Goal: Information Seeking & Learning: Learn about a topic

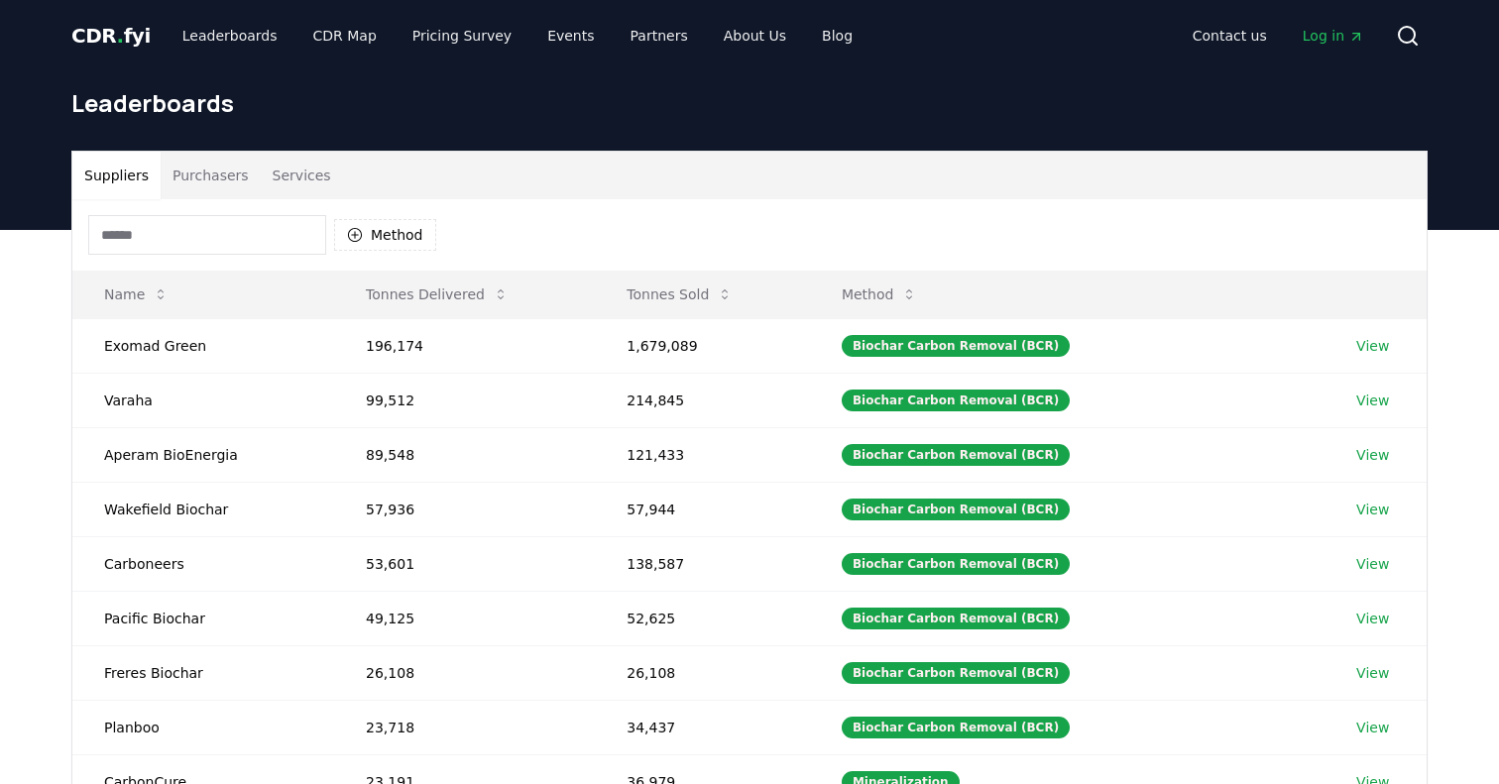
click at [226, 172] on button "Purchasers" at bounding box center [211, 176] width 100 height 48
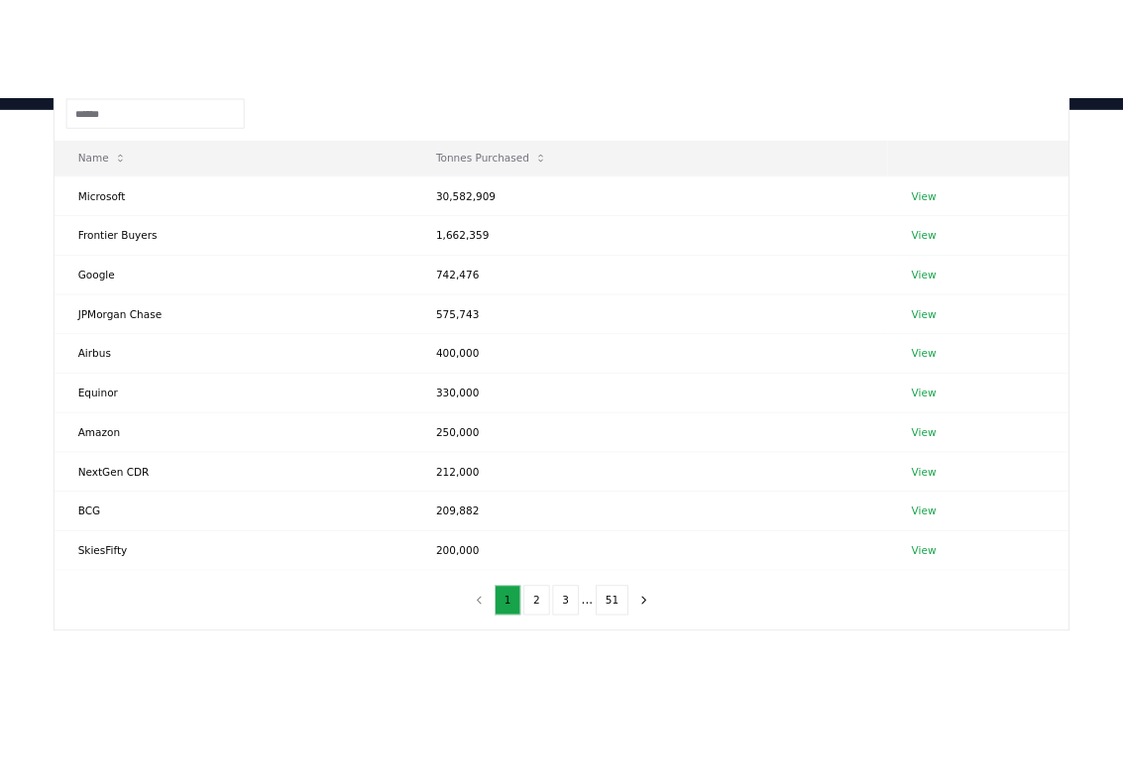
scroll to position [236, 0]
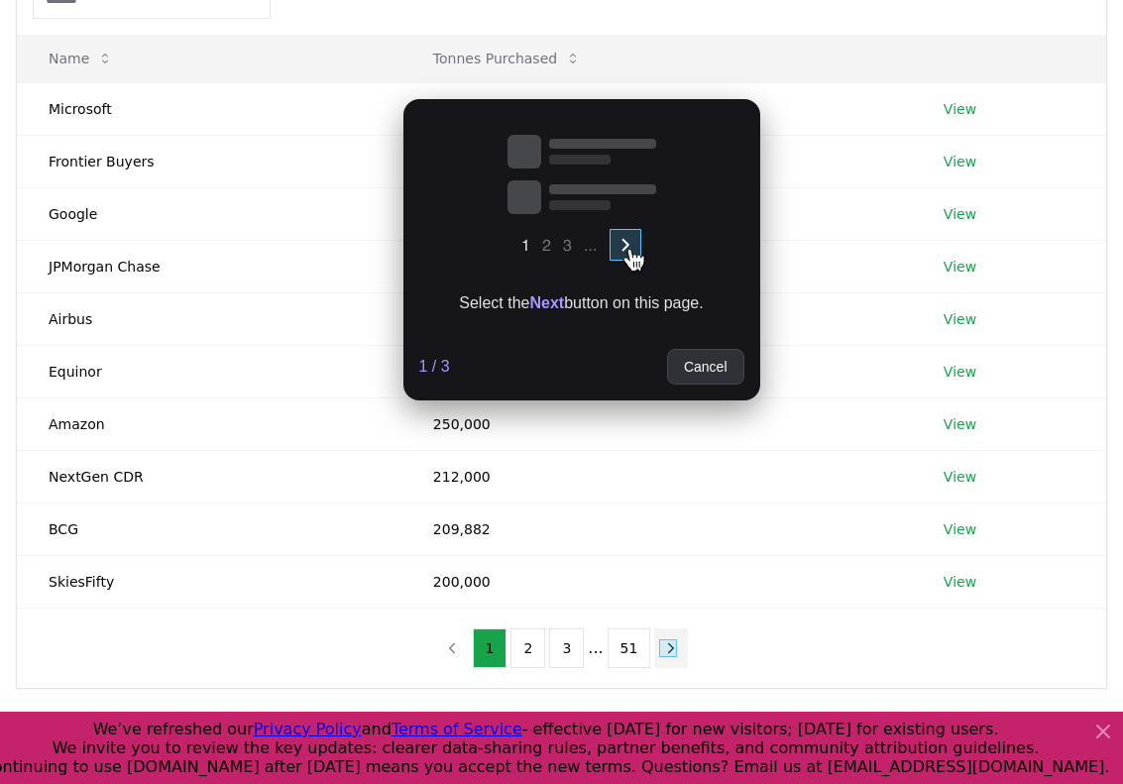
click at [663, 653] on icon "next page" at bounding box center [671, 648] width 18 height 18
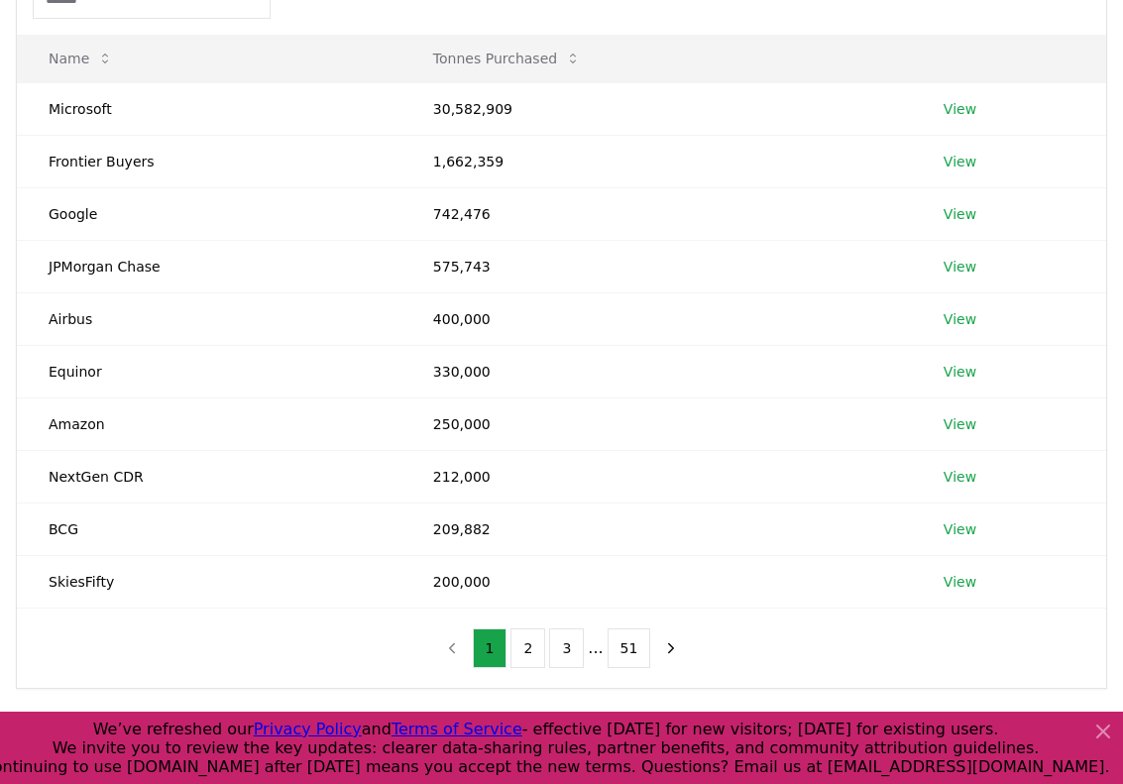
click at [1129, 311] on span "Done" at bounding box center [1145, 303] width 32 height 15
click at [965, 108] on link "View" at bounding box center [960, 109] width 33 height 20
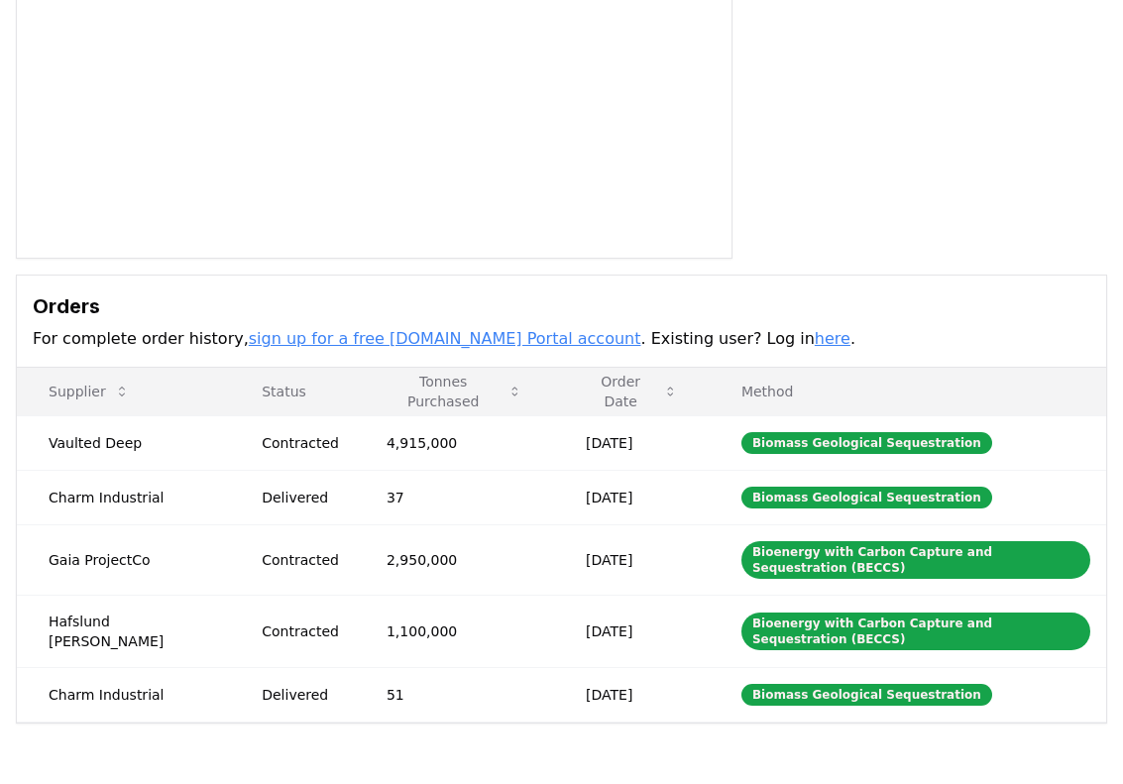
scroll to position [406, 0]
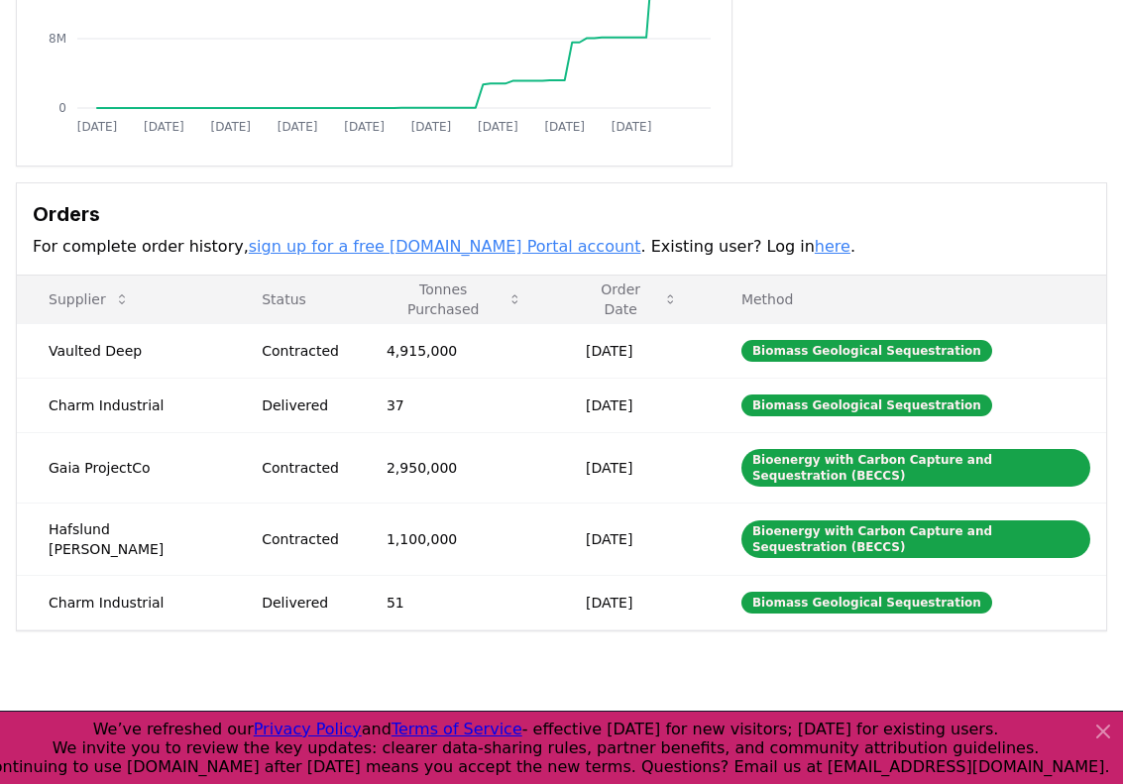
click at [891, 172] on div "Purchaser Metrics Purchases Jan 2019 Oct 2019 Jul 2020 Apr 2021 Jan 2022 Oct 20…" at bounding box center [561, 148] width 1123 height 967
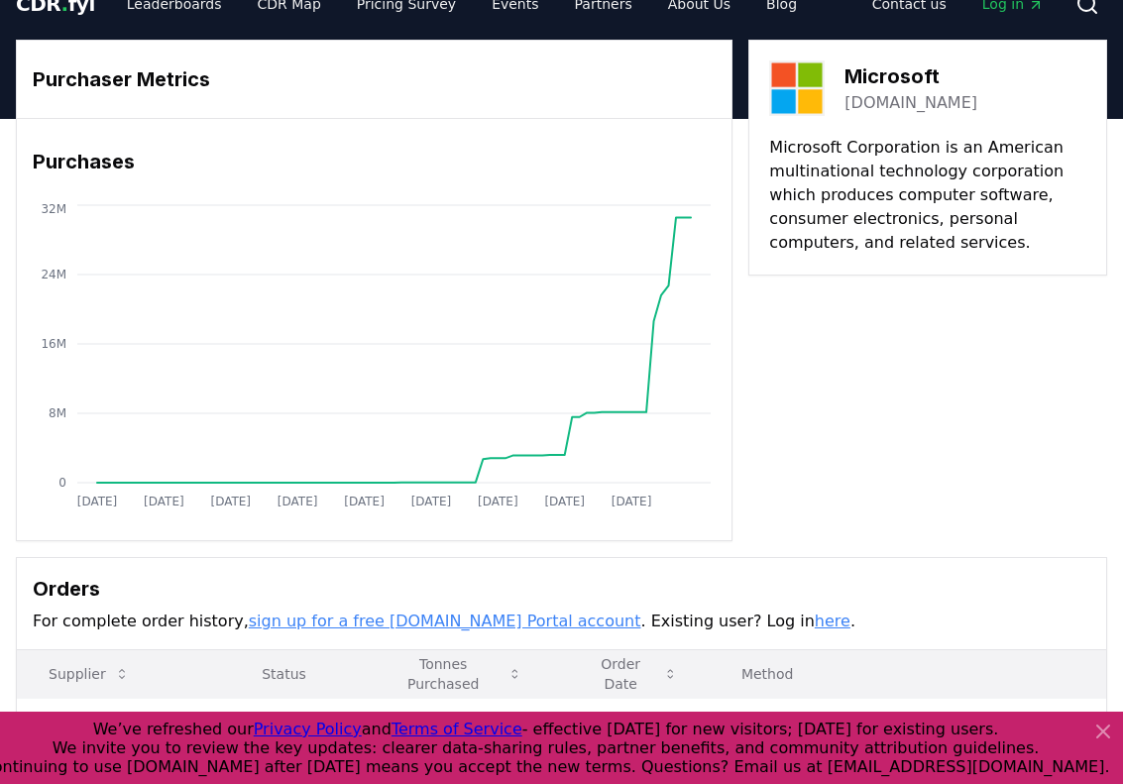
scroll to position [0, 0]
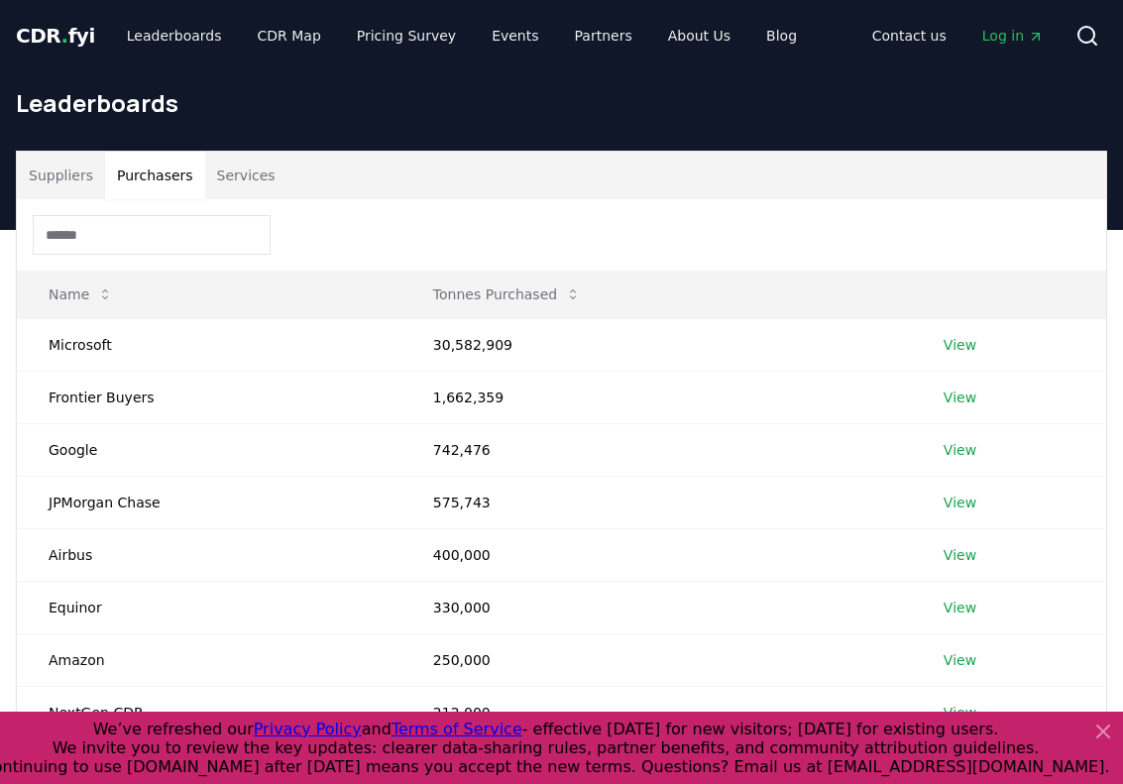
click at [171, 179] on button "Purchasers" at bounding box center [155, 176] width 100 height 48
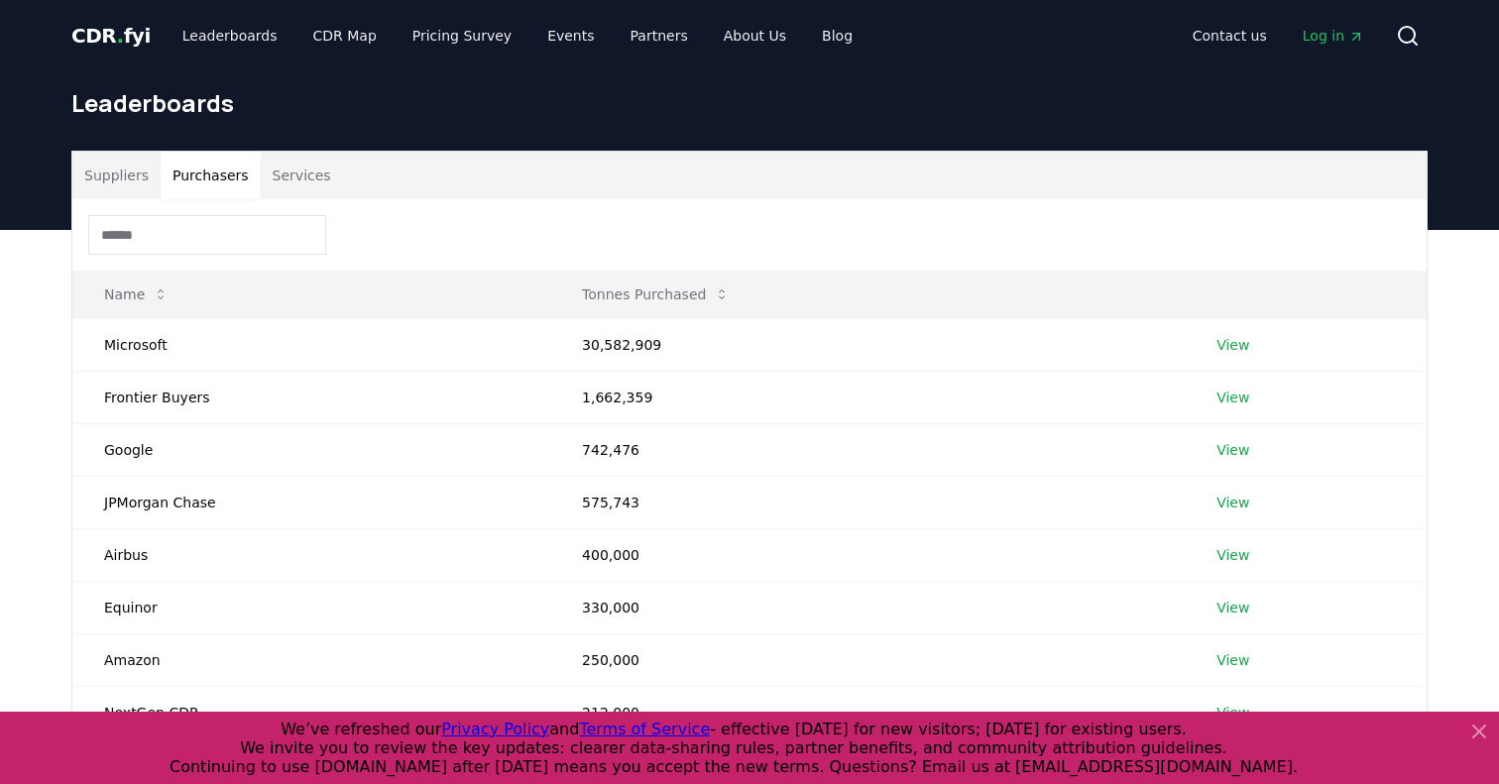
click at [1122, 731] on icon at bounding box center [1479, 732] width 12 height 12
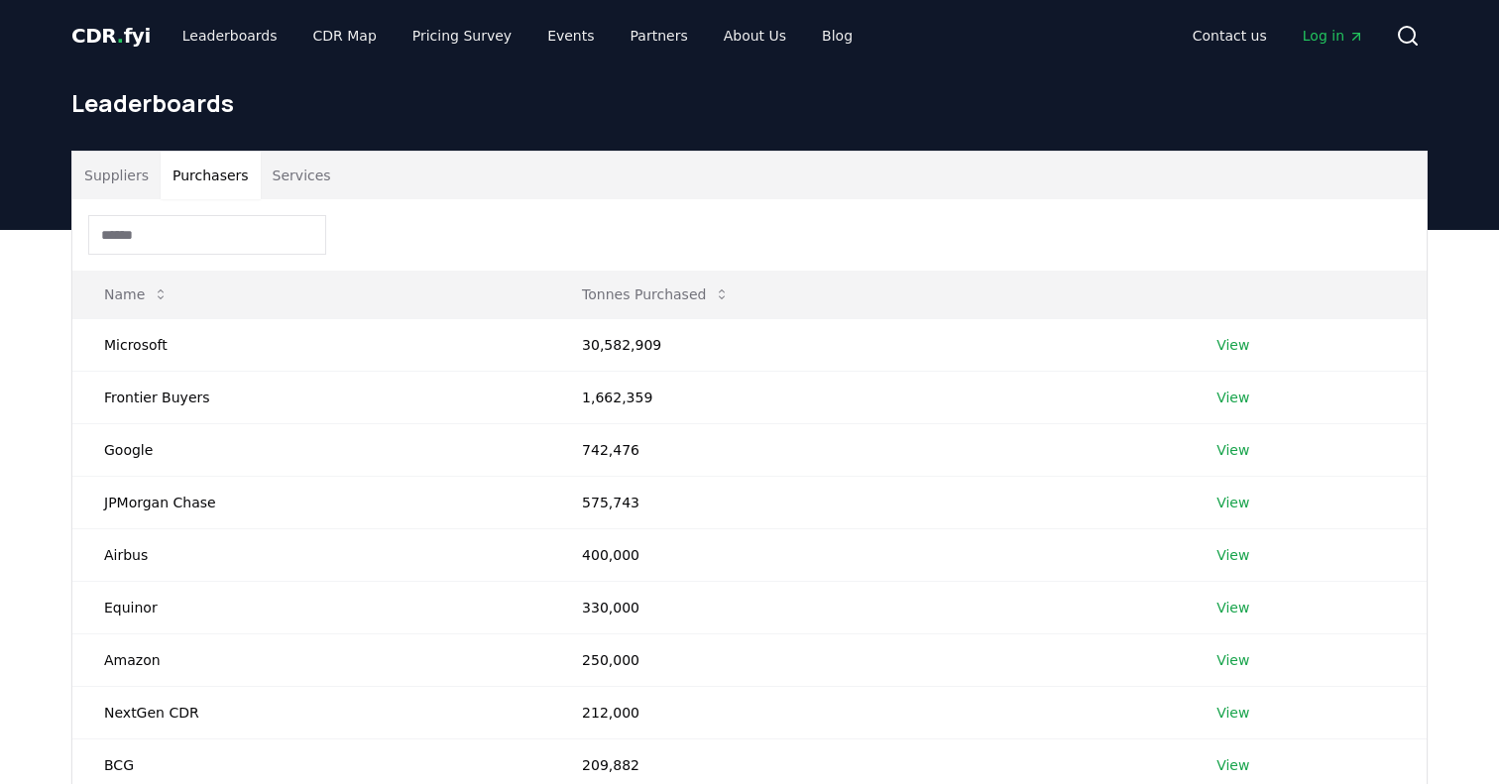
click at [1122, 39] on span "Log in" at bounding box center [1333, 36] width 61 height 20
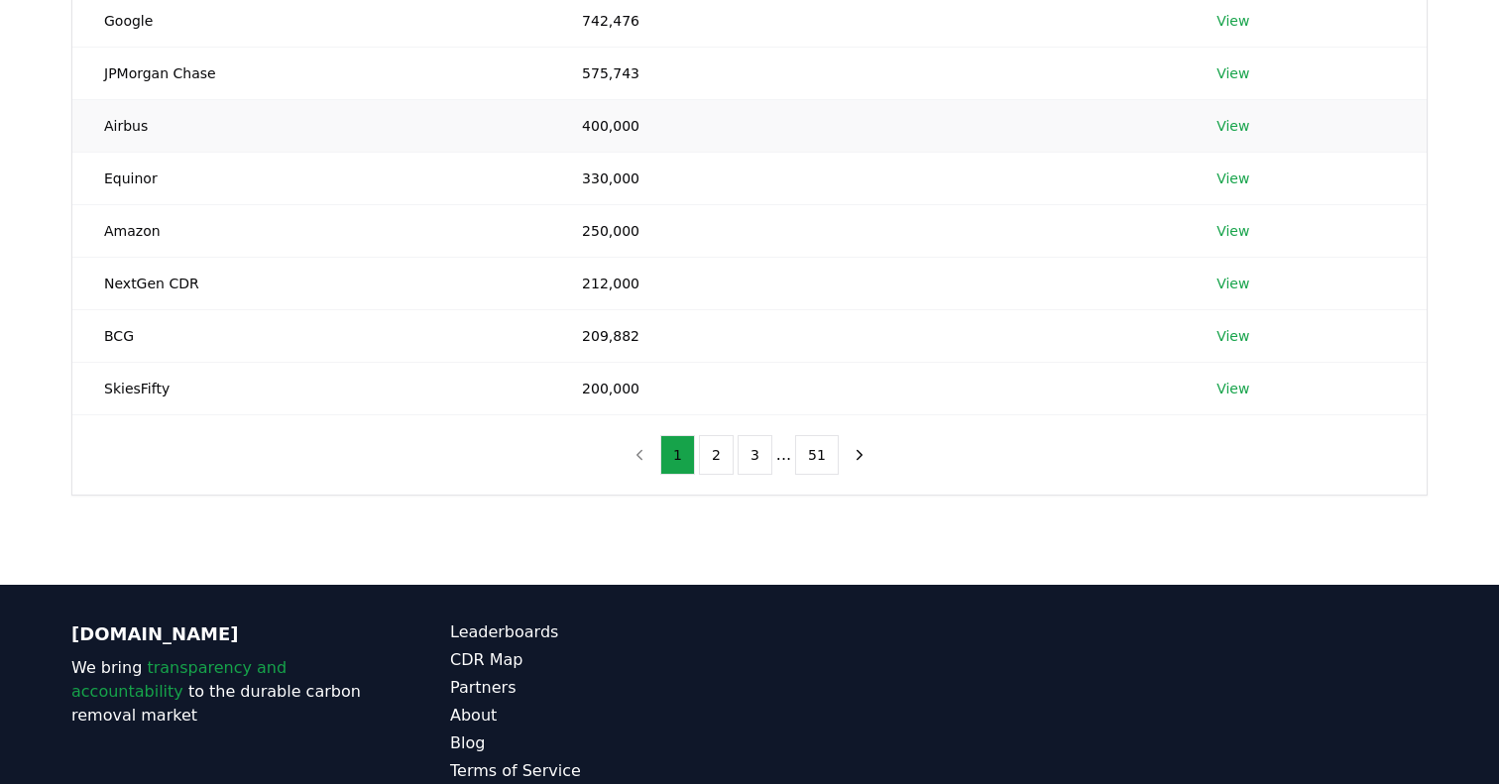
scroll to position [518, 0]
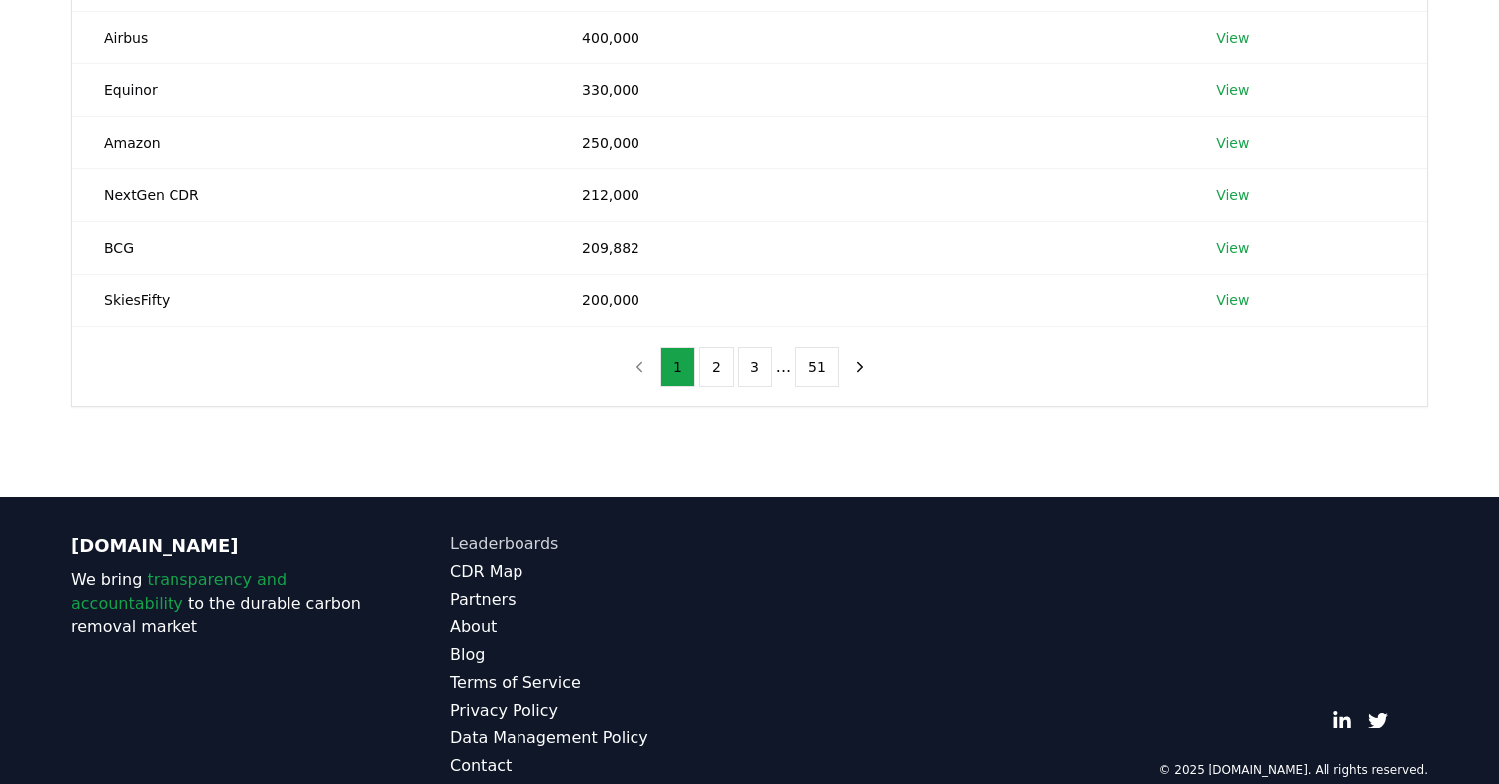
click at [514, 548] on link "Leaderboards" at bounding box center [599, 544] width 299 height 24
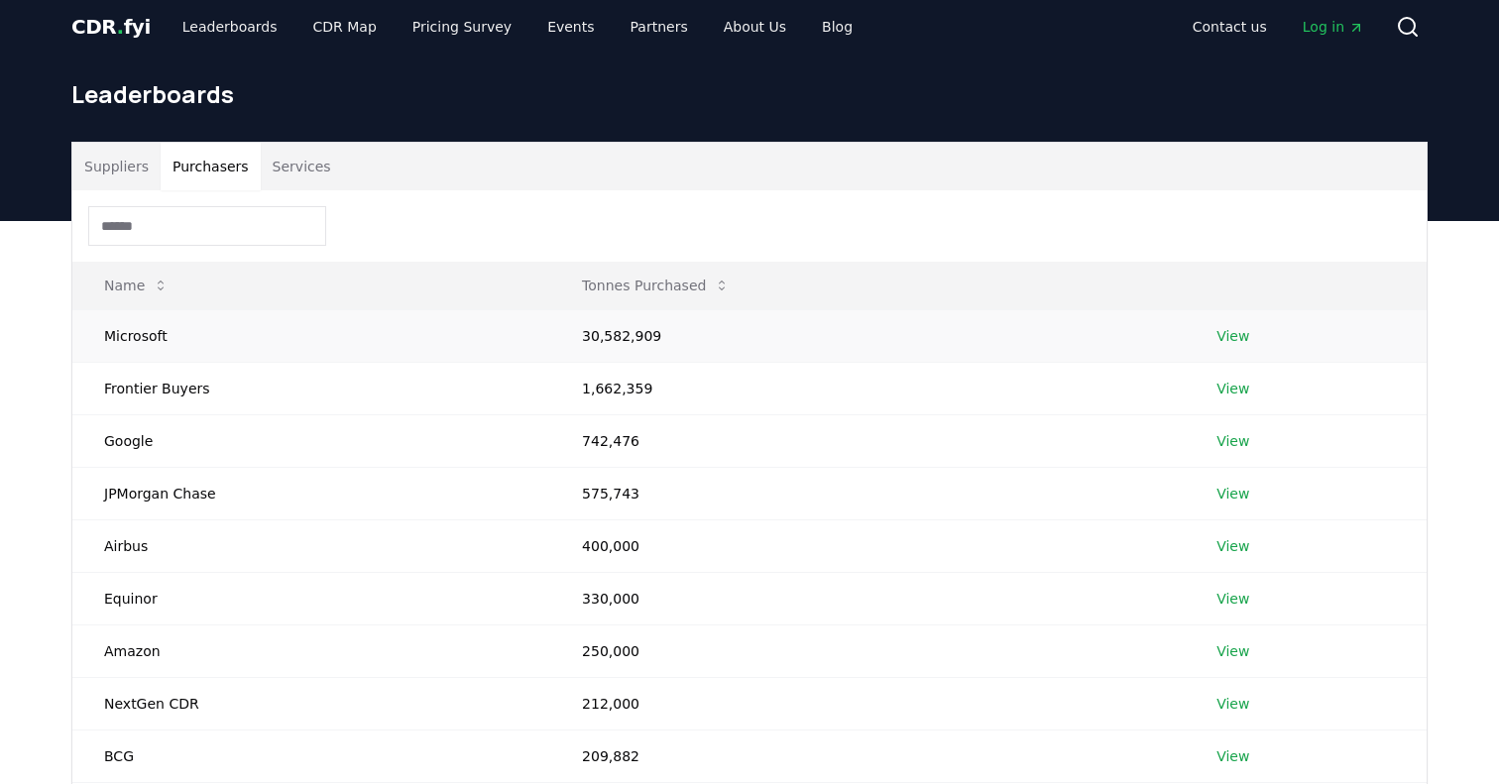
scroll to position [11, 0]
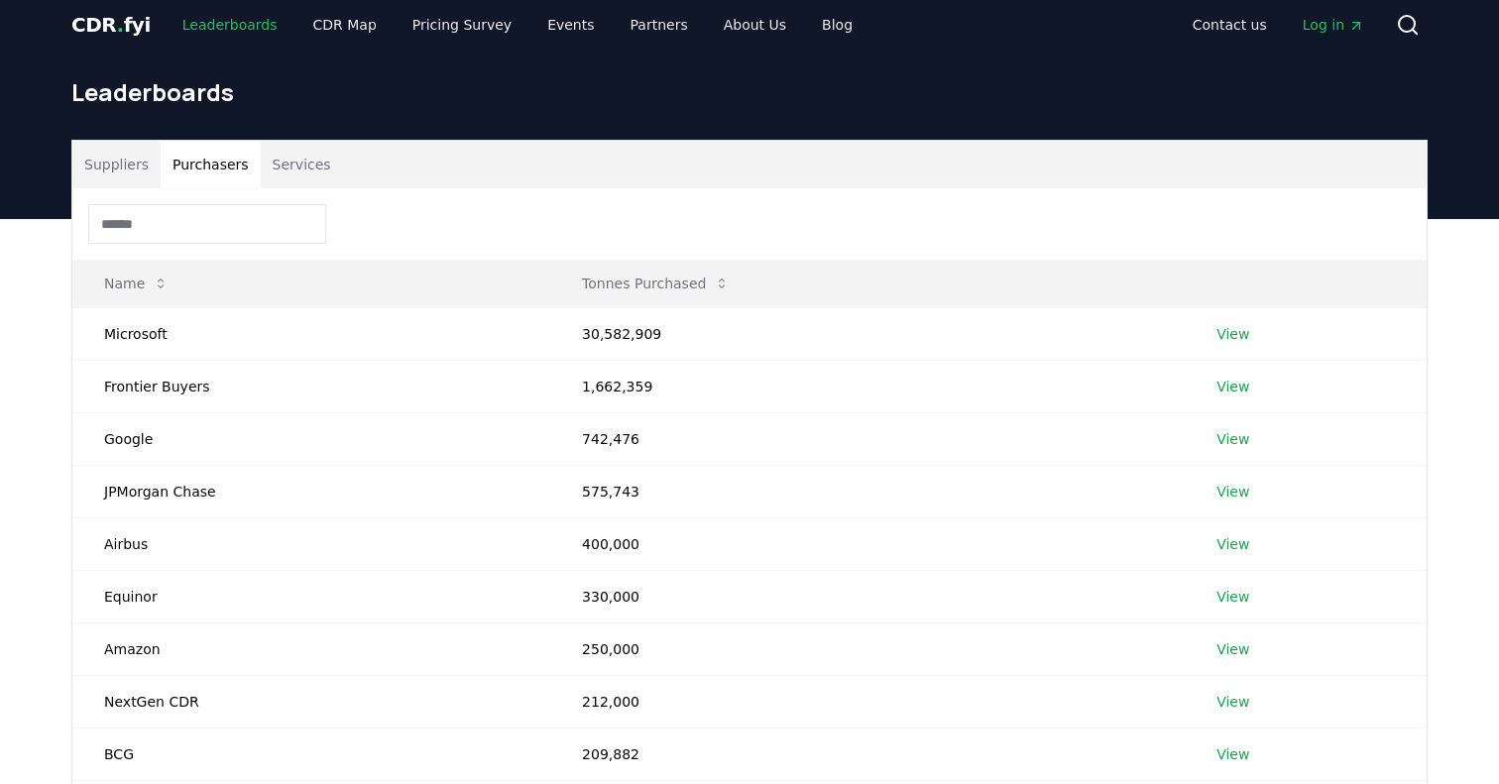
click at [232, 27] on link "Leaderboards" at bounding box center [230, 25] width 127 height 36
click at [118, 166] on button "Suppliers" at bounding box center [116, 165] width 88 height 48
click at [201, 170] on button "Purchasers" at bounding box center [211, 165] width 100 height 48
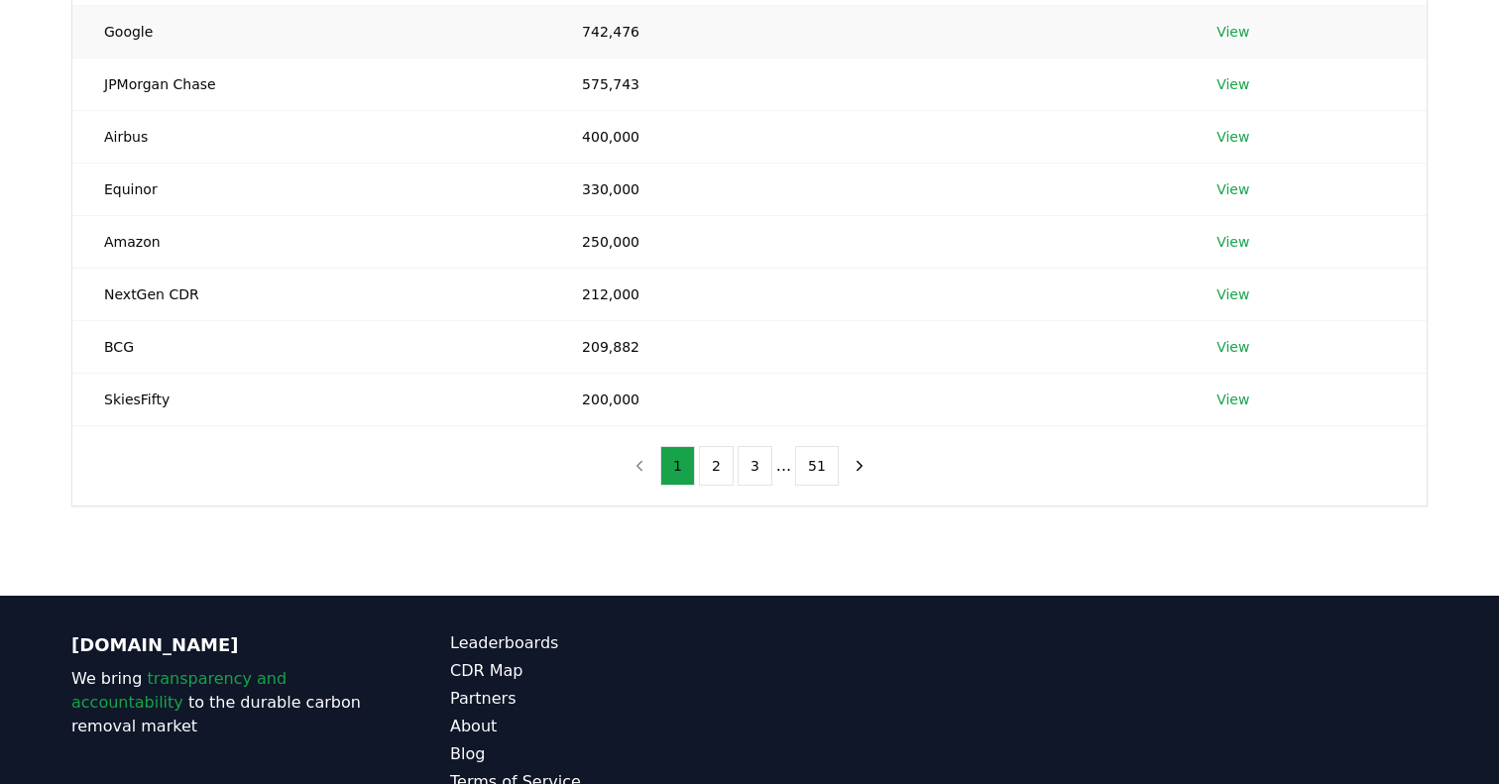
scroll to position [518, 0]
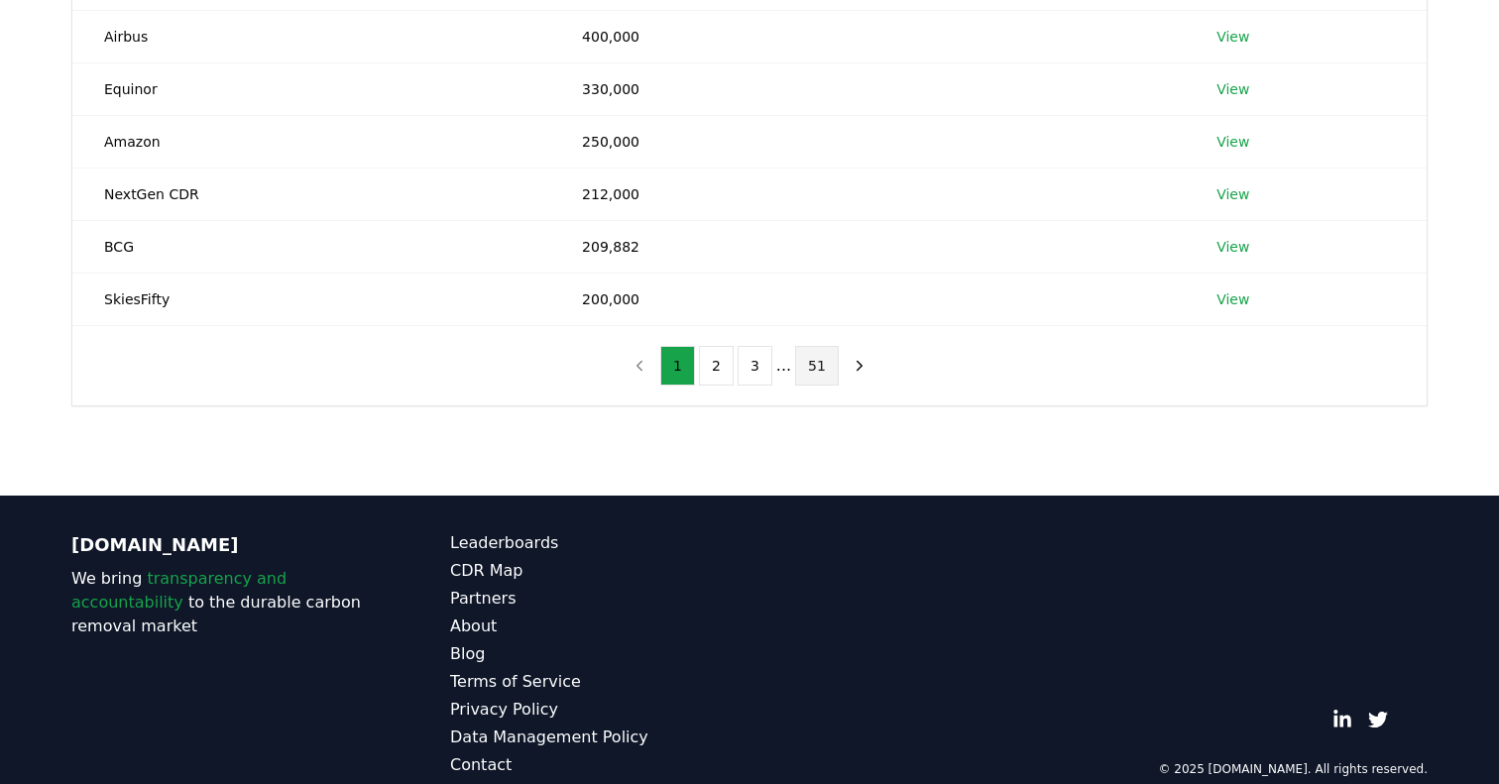
click at [816, 374] on button "51" at bounding box center [817, 366] width 44 height 40
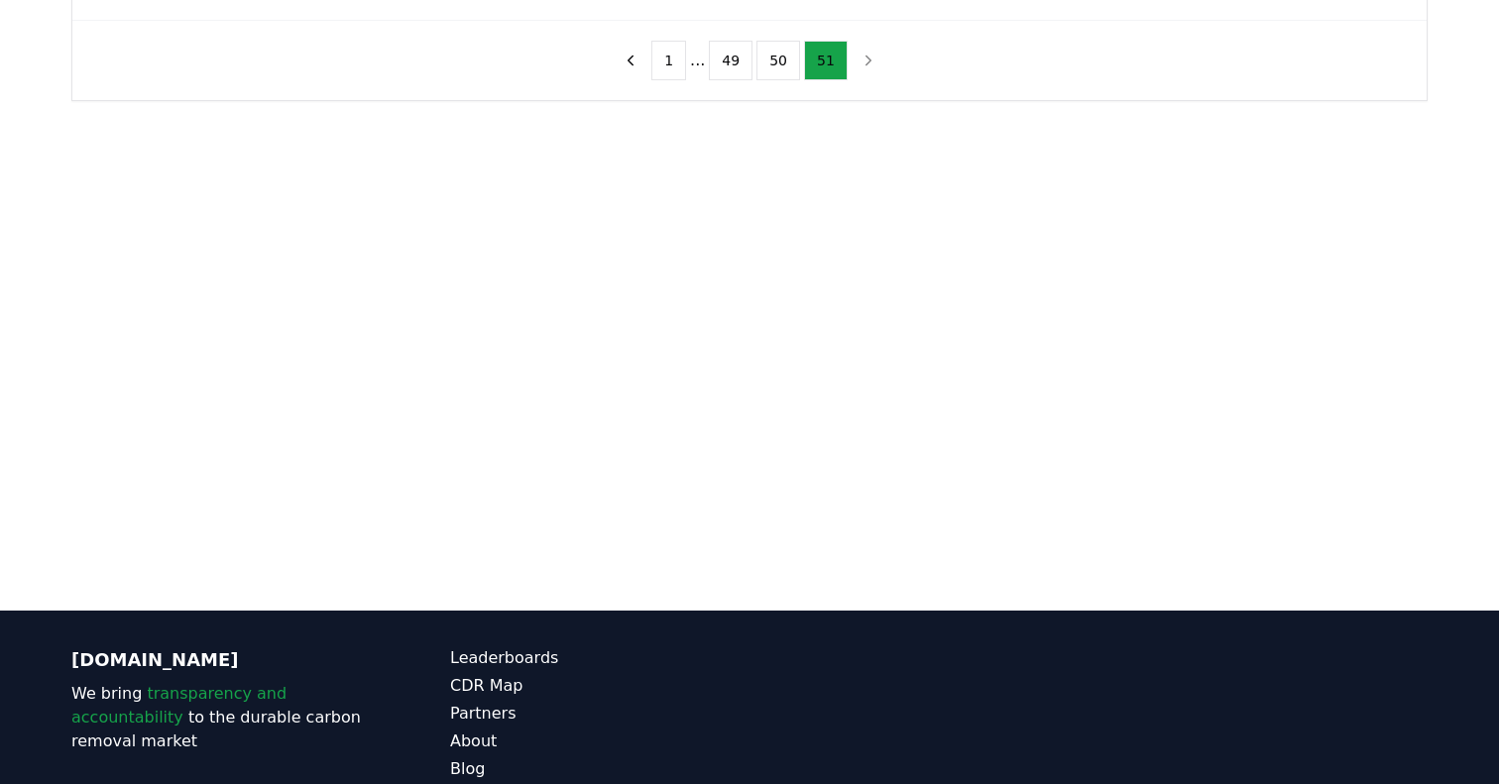
scroll to position [0, 0]
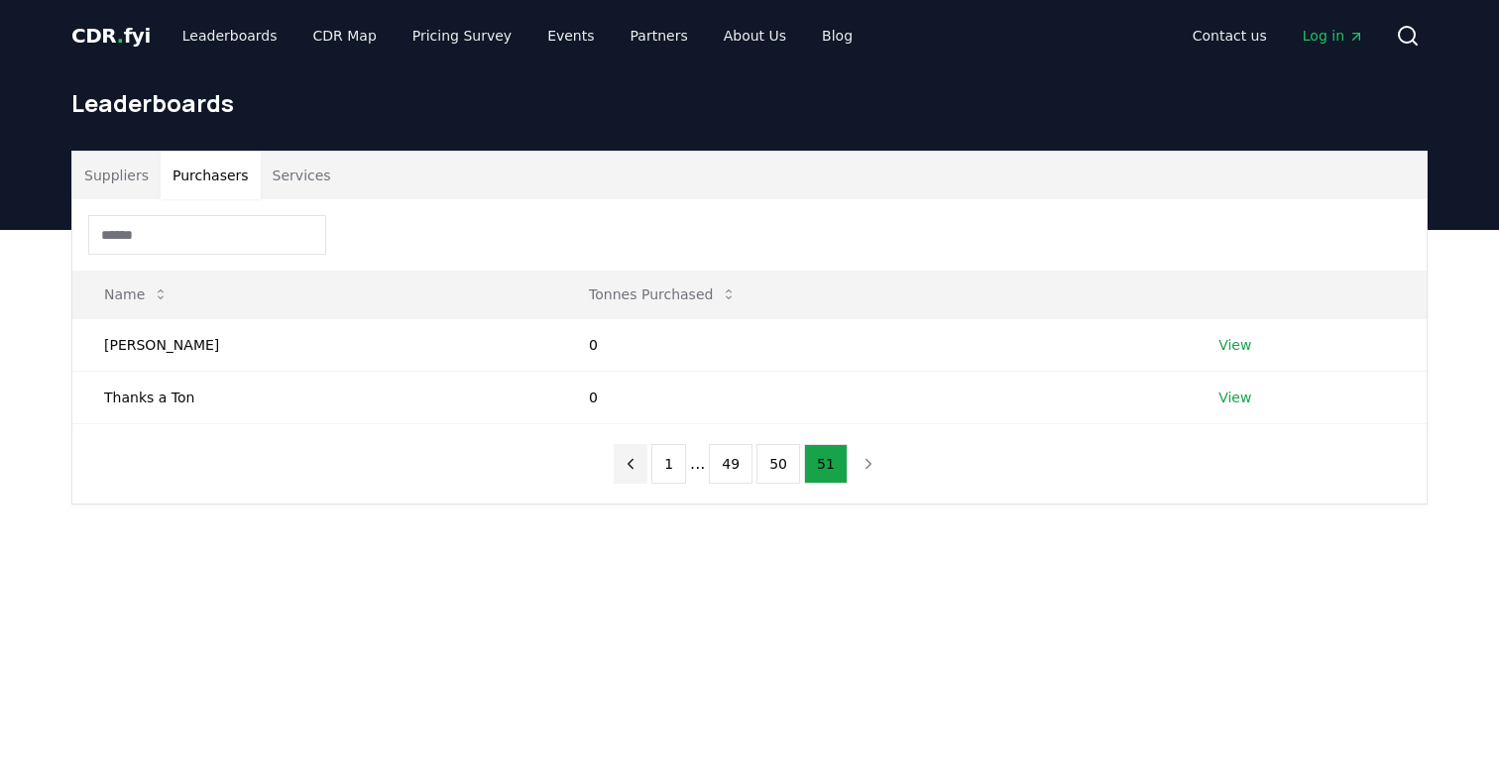
click at [634, 472] on icon "previous page" at bounding box center [631, 464] width 18 height 18
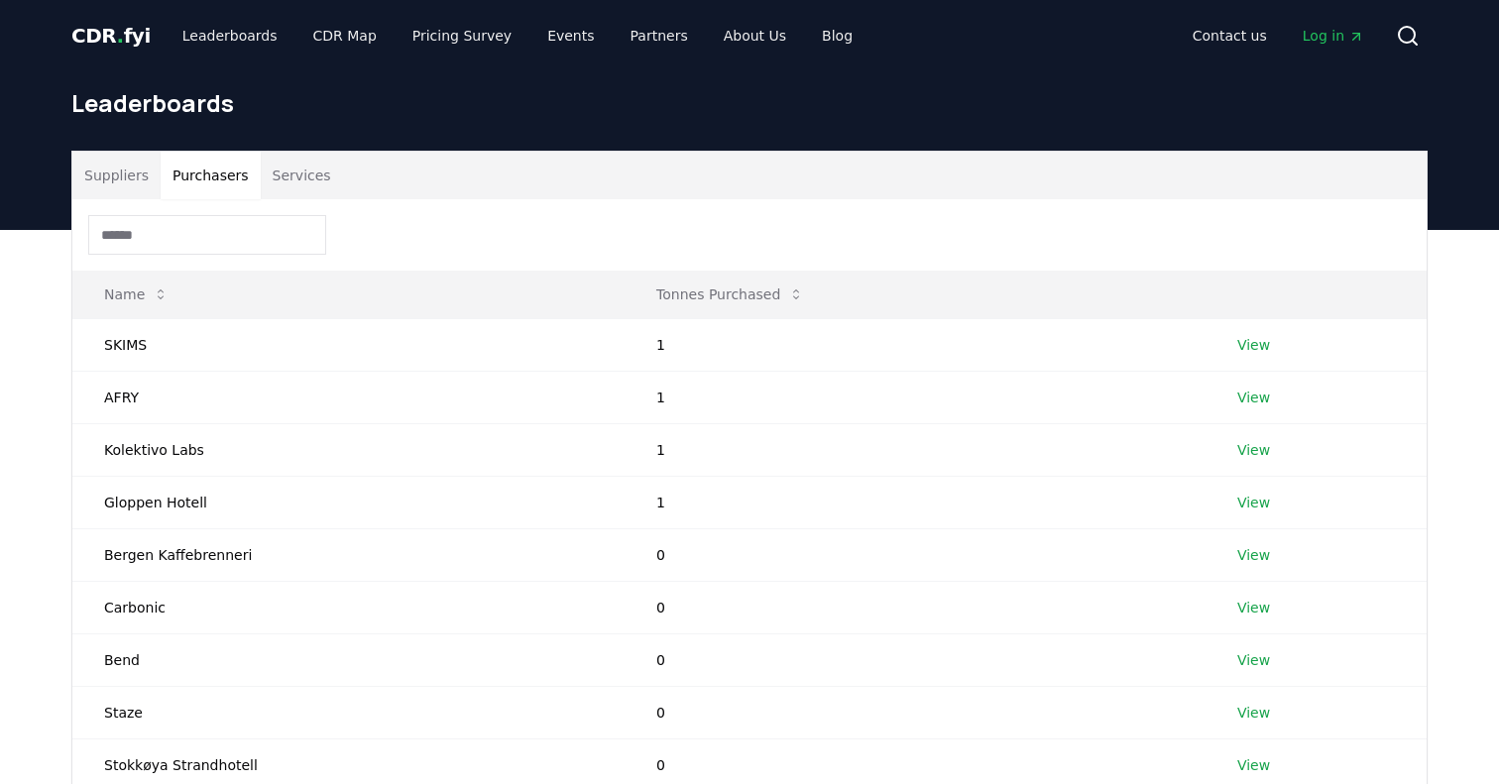
scroll to position [547, 0]
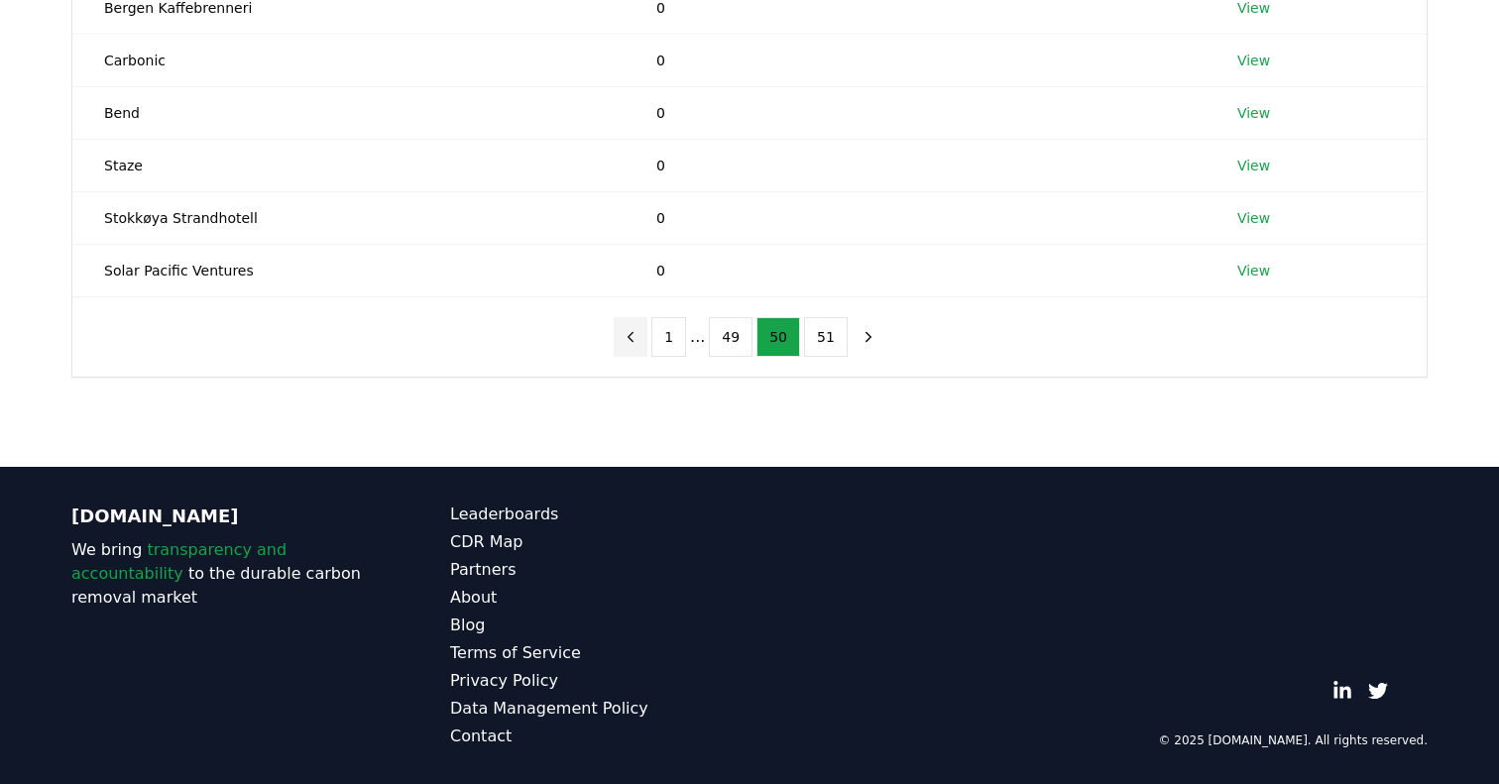
click at [633, 337] on icon "previous page" at bounding box center [631, 336] width 5 height 9
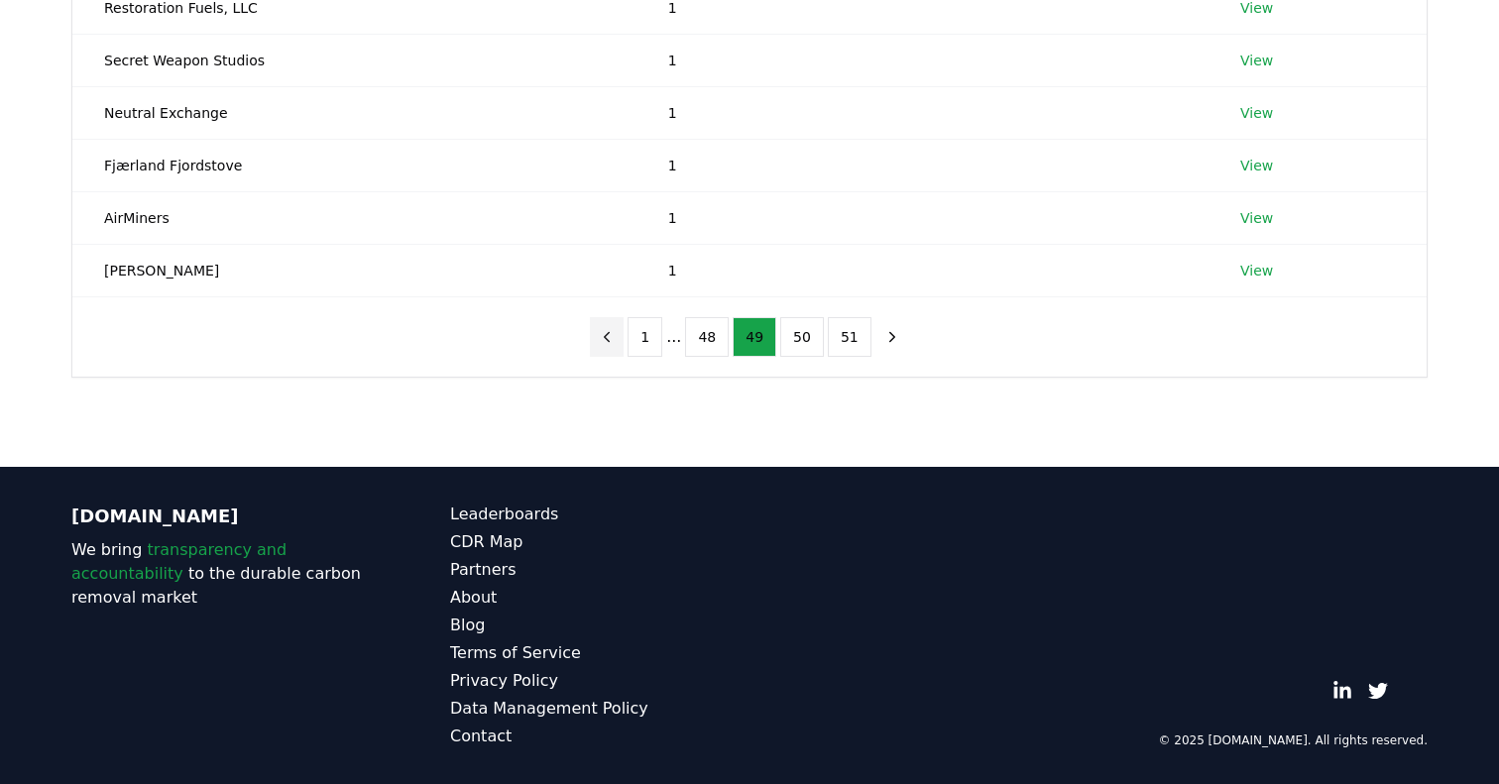
click at [612, 336] on icon "previous page" at bounding box center [607, 337] width 18 height 18
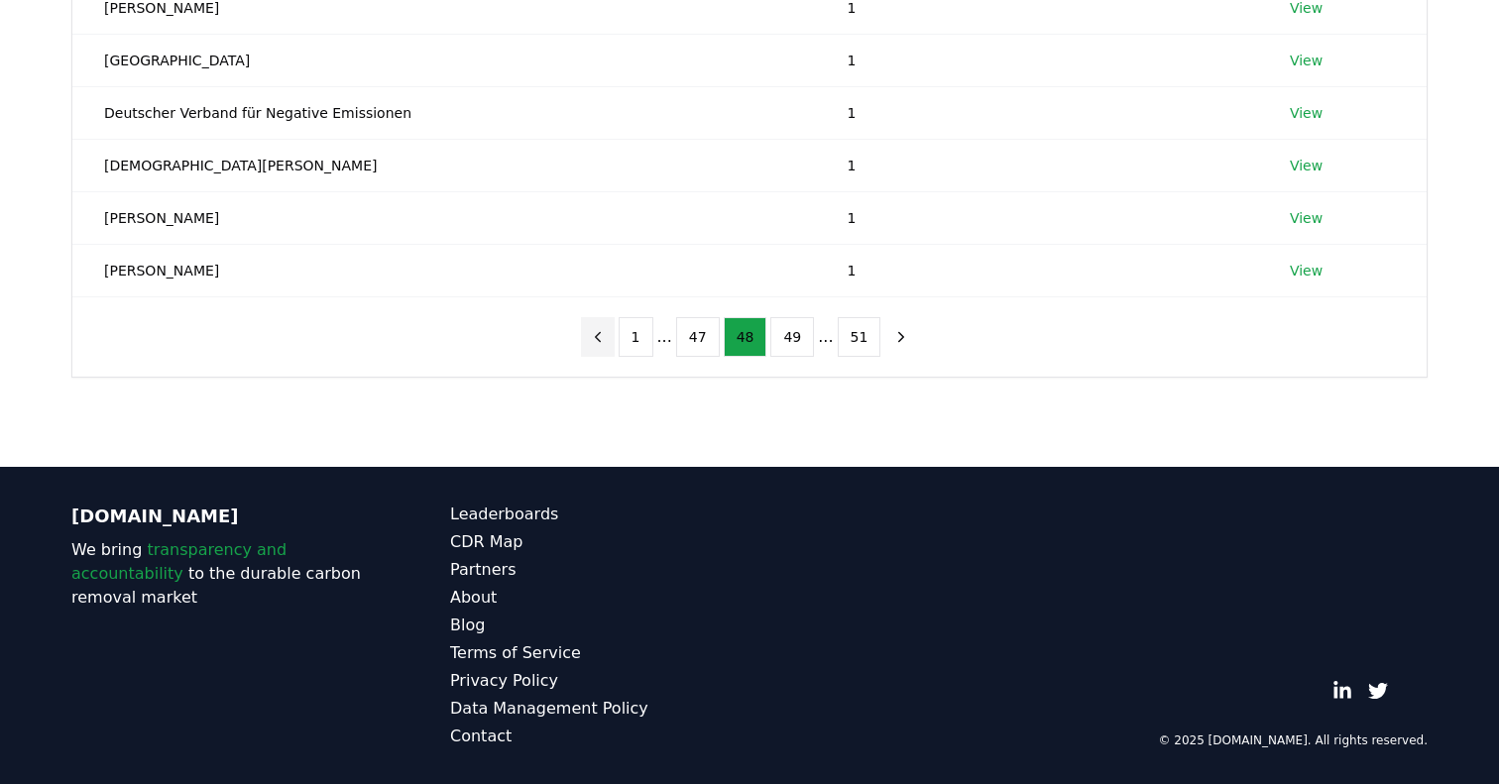
click at [612, 336] on button "previous page" at bounding box center [598, 337] width 34 height 40
click at [607, 338] on icon "previous page" at bounding box center [598, 337] width 18 height 18
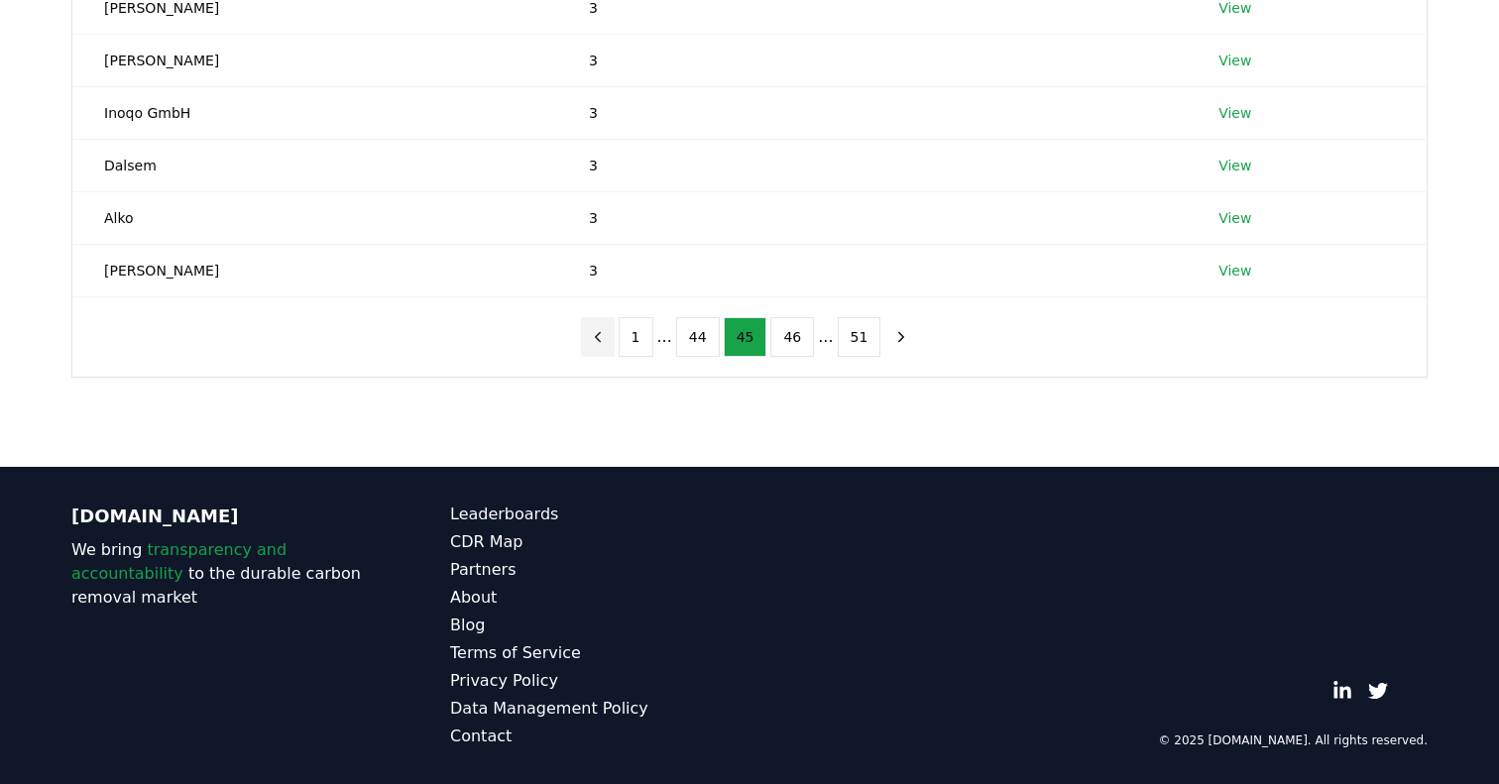
click at [607, 338] on icon "previous page" at bounding box center [598, 337] width 18 height 18
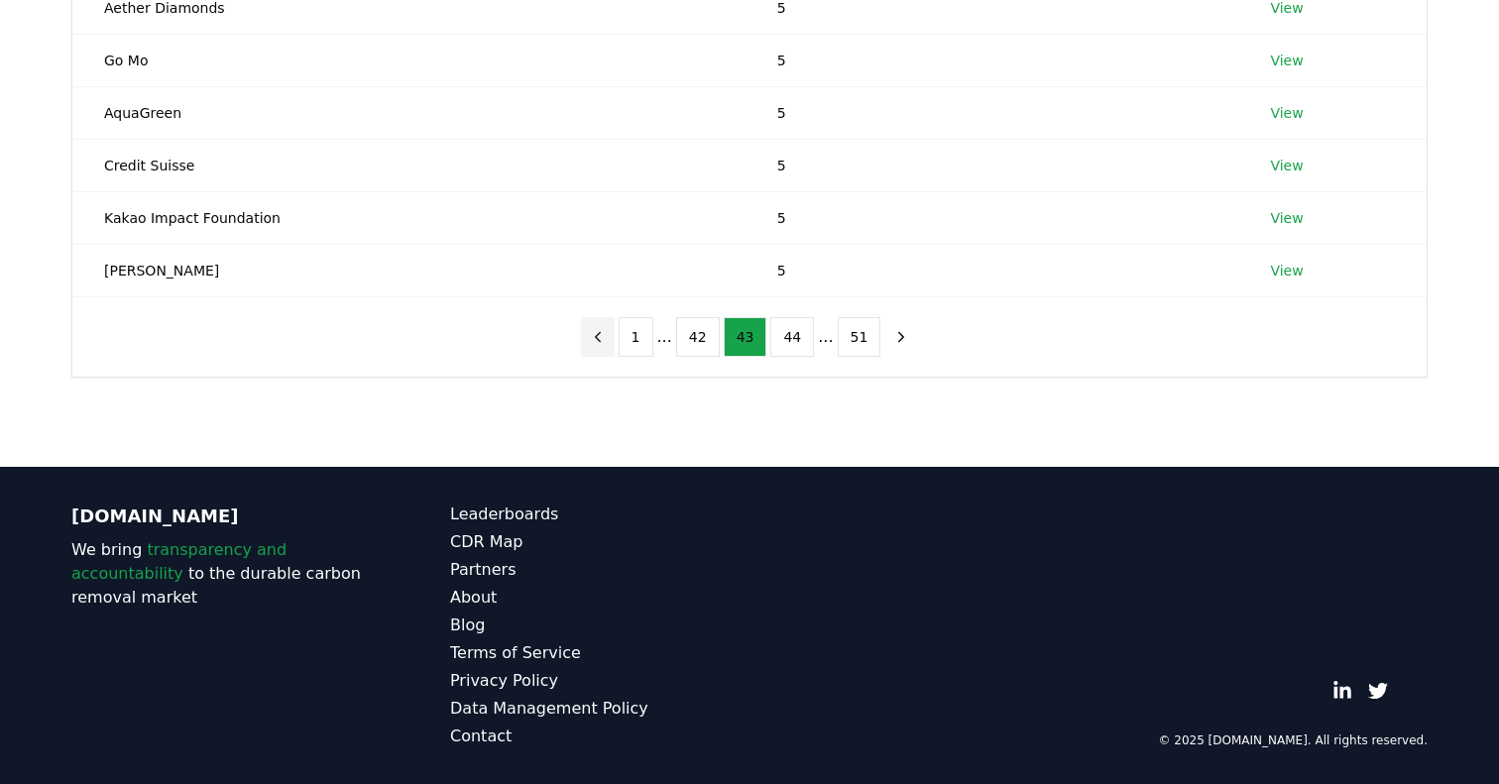
click at [607, 338] on icon "previous page" at bounding box center [598, 337] width 18 height 18
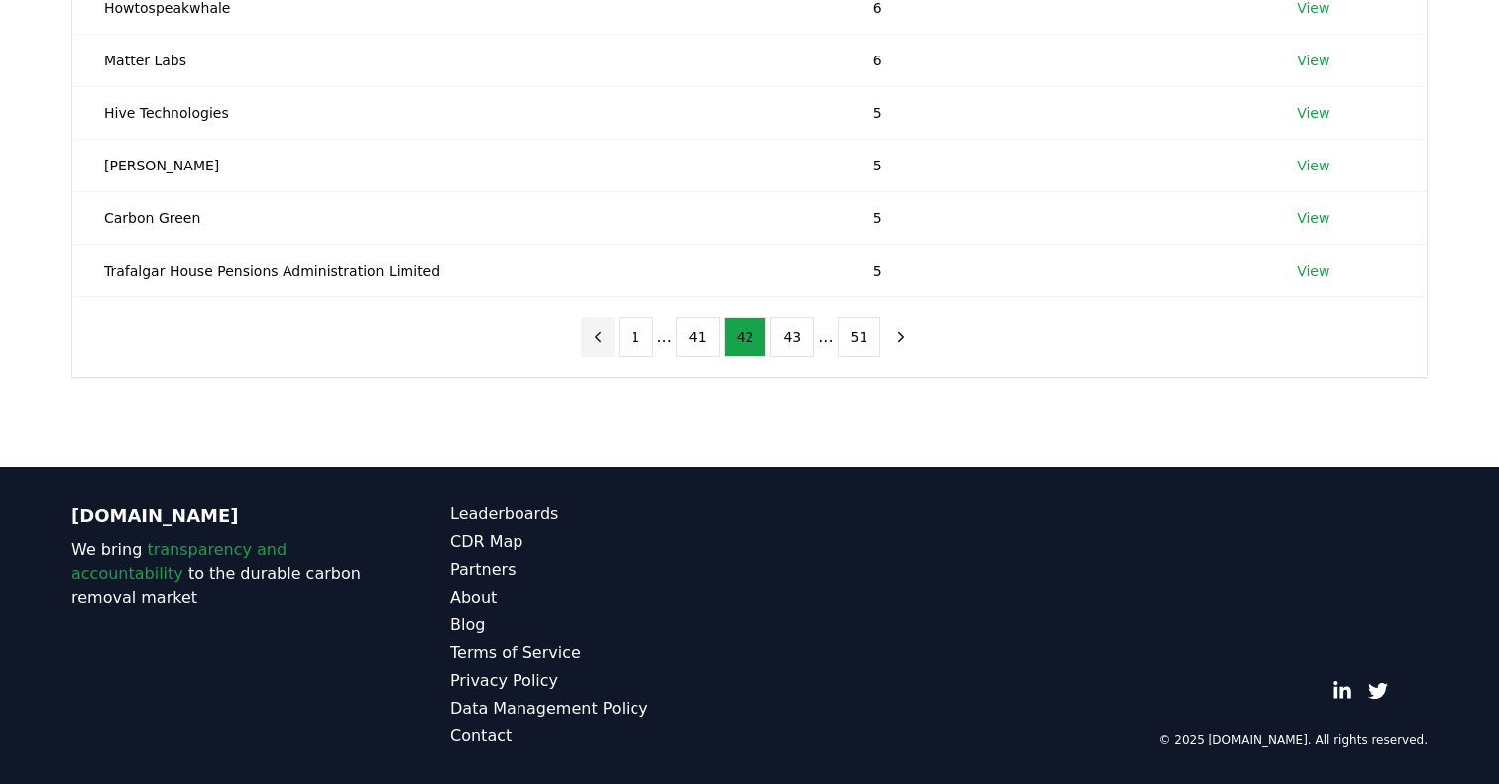
click at [607, 338] on icon "previous page" at bounding box center [598, 337] width 18 height 18
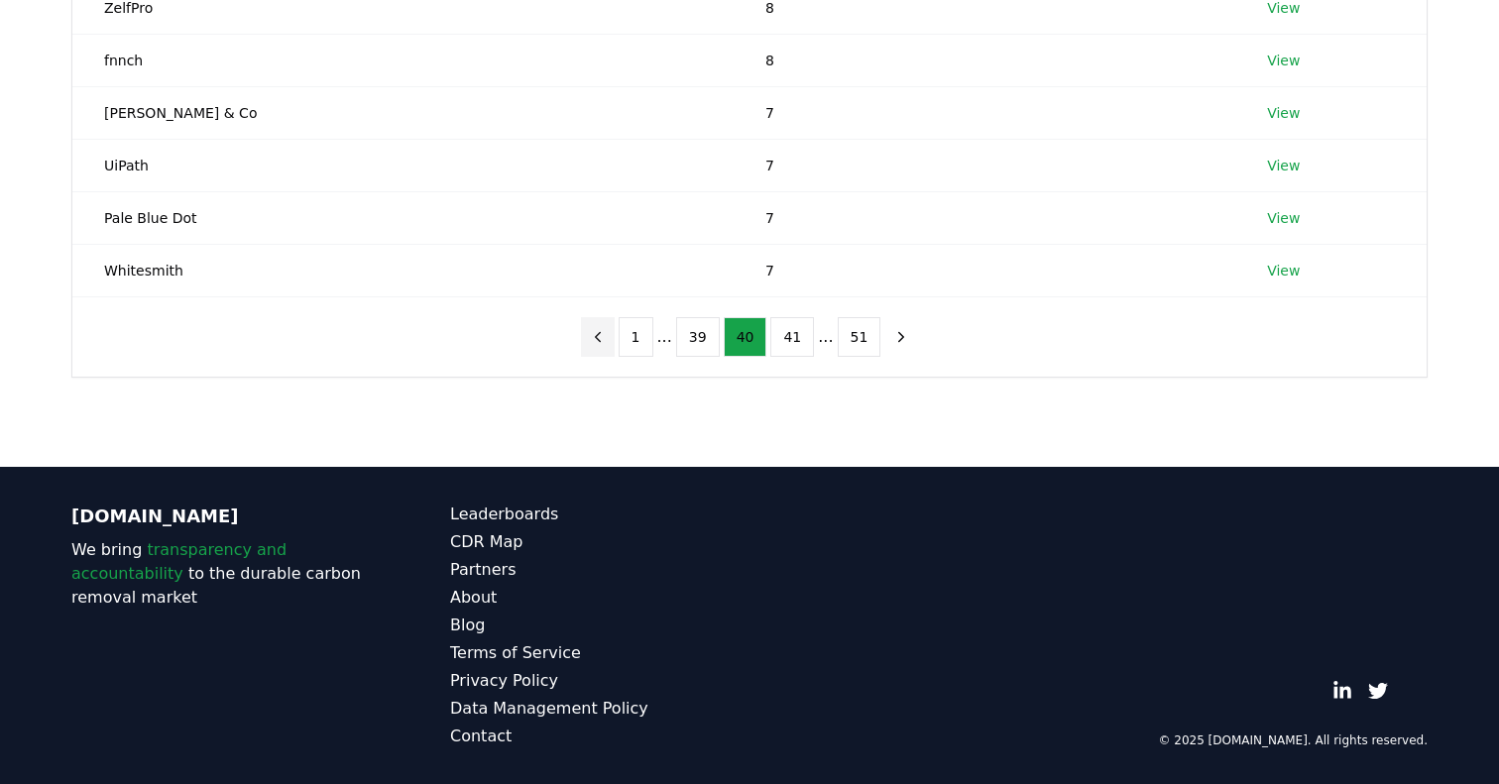
click at [607, 338] on icon "previous page" at bounding box center [598, 337] width 18 height 18
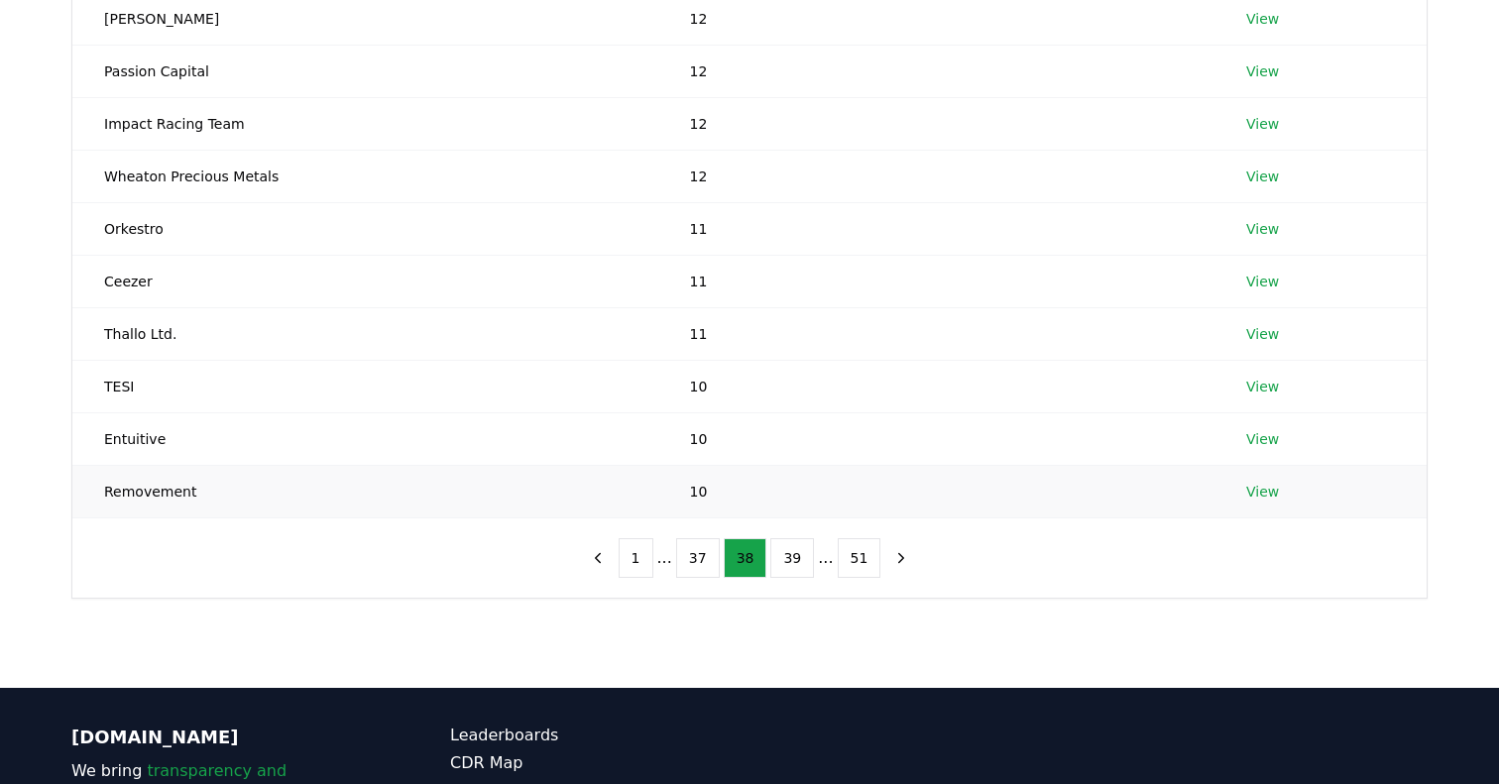
scroll to position [329, 0]
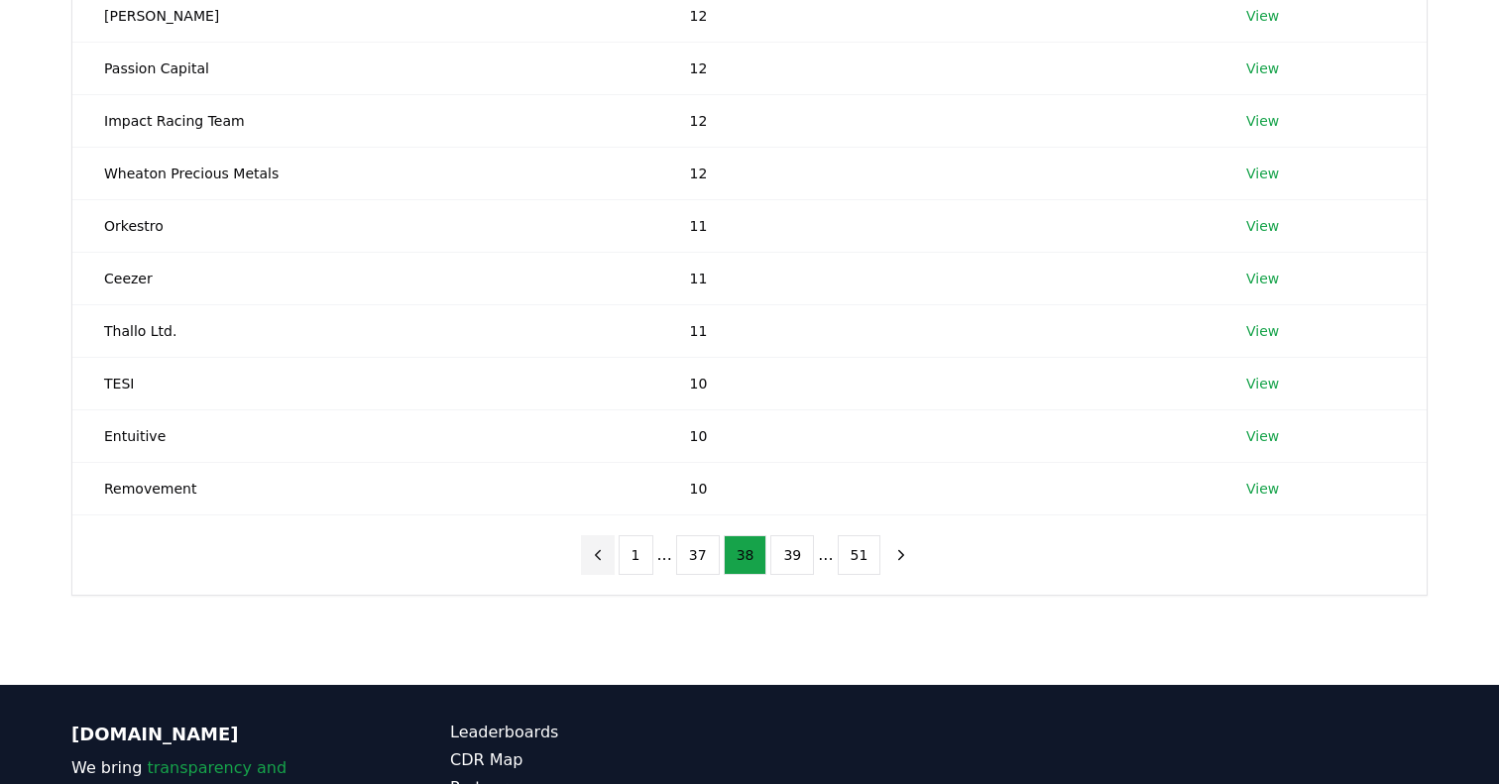
click at [601, 569] on button "previous page" at bounding box center [598, 555] width 34 height 40
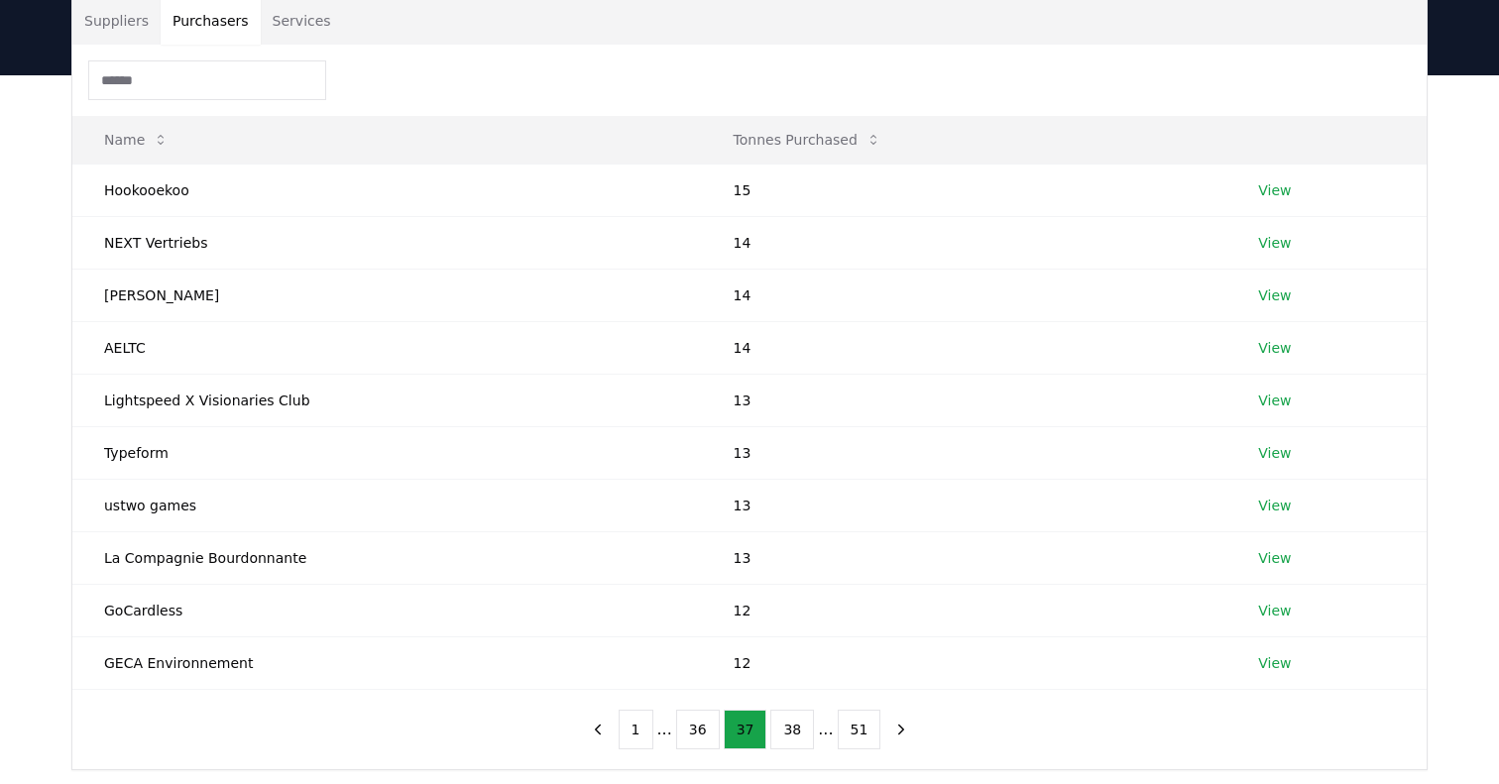
scroll to position [279, 0]
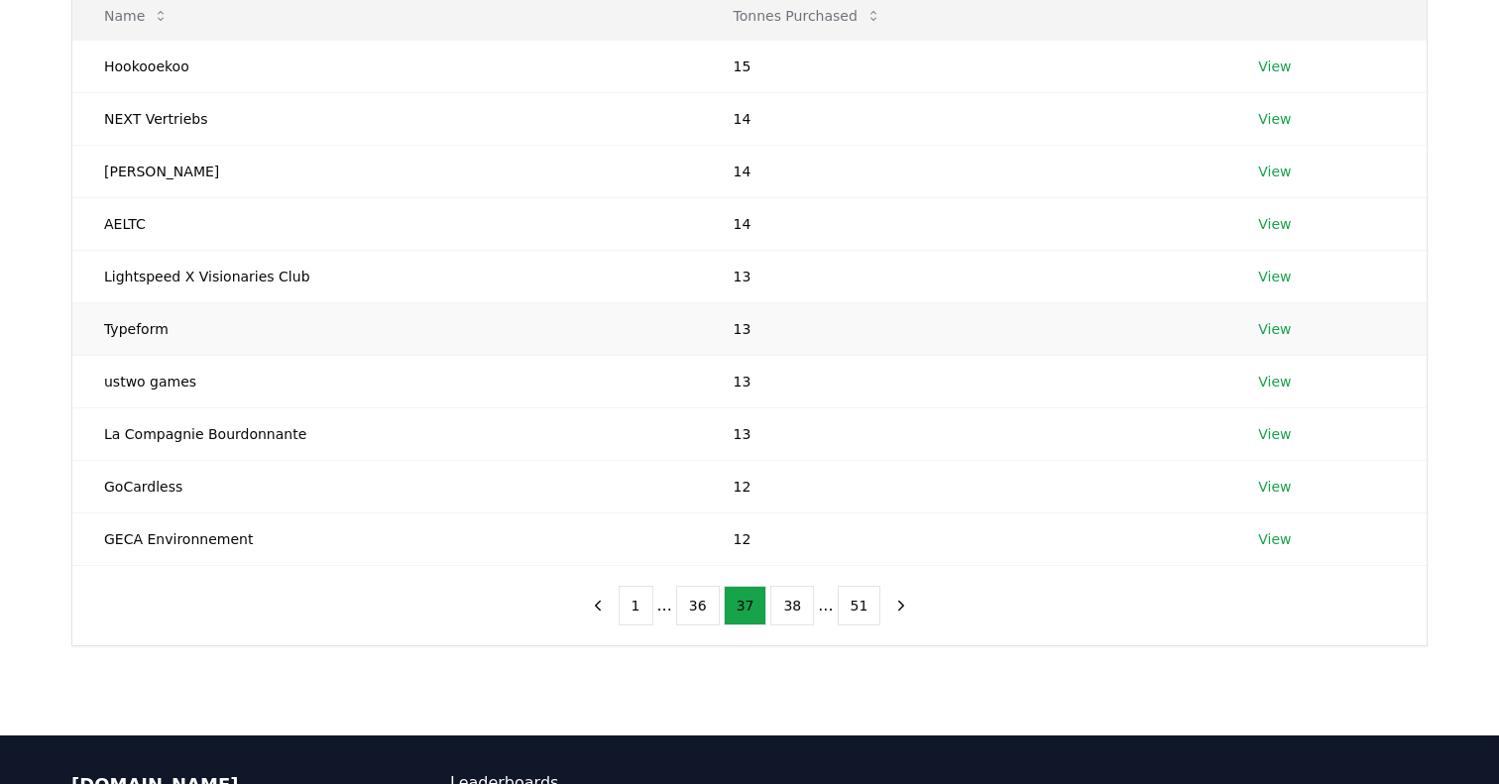
click at [1122, 332] on link "View" at bounding box center [1274, 329] width 33 height 20
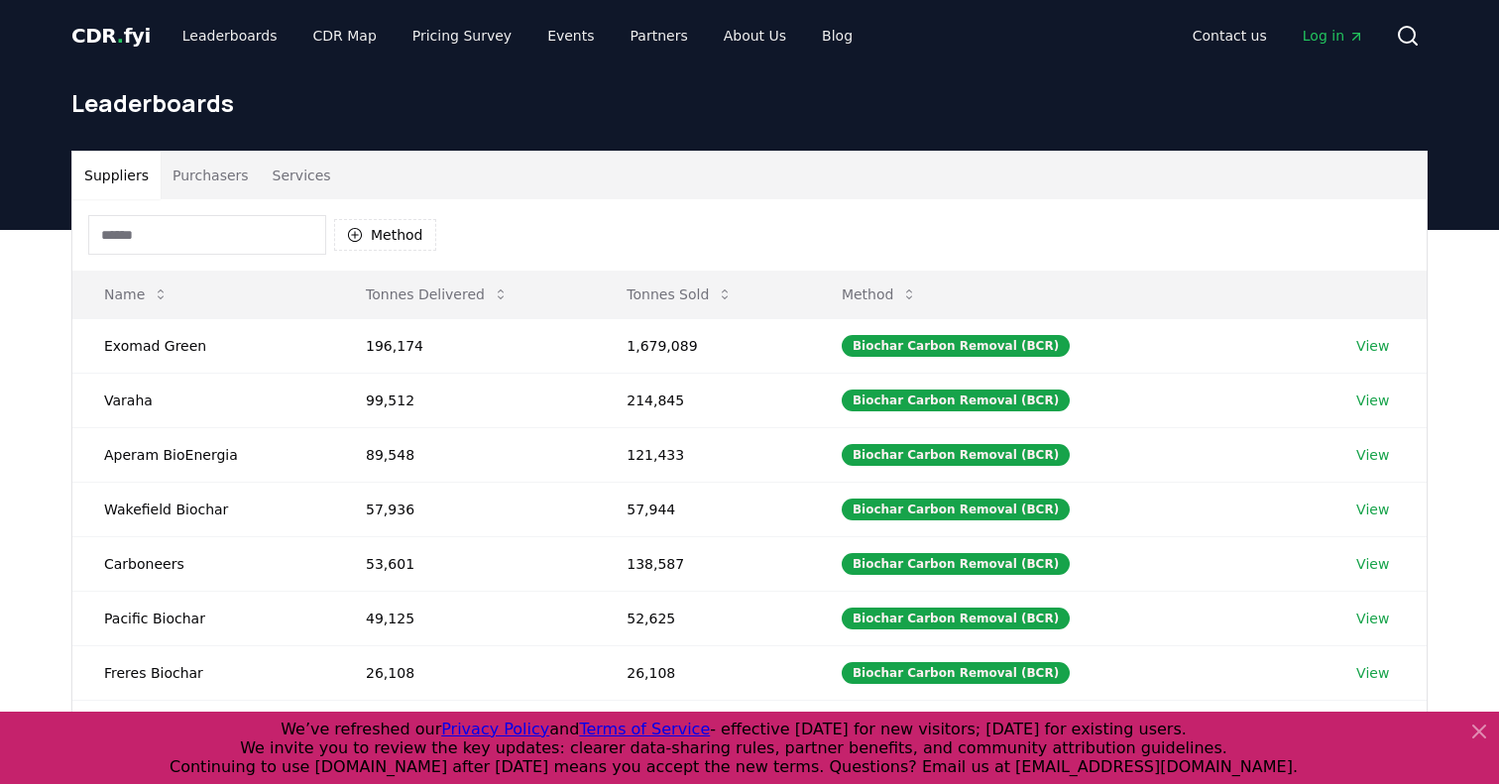
click at [211, 167] on button "Purchasers" at bounding box center [211, 176] width 100 height 48
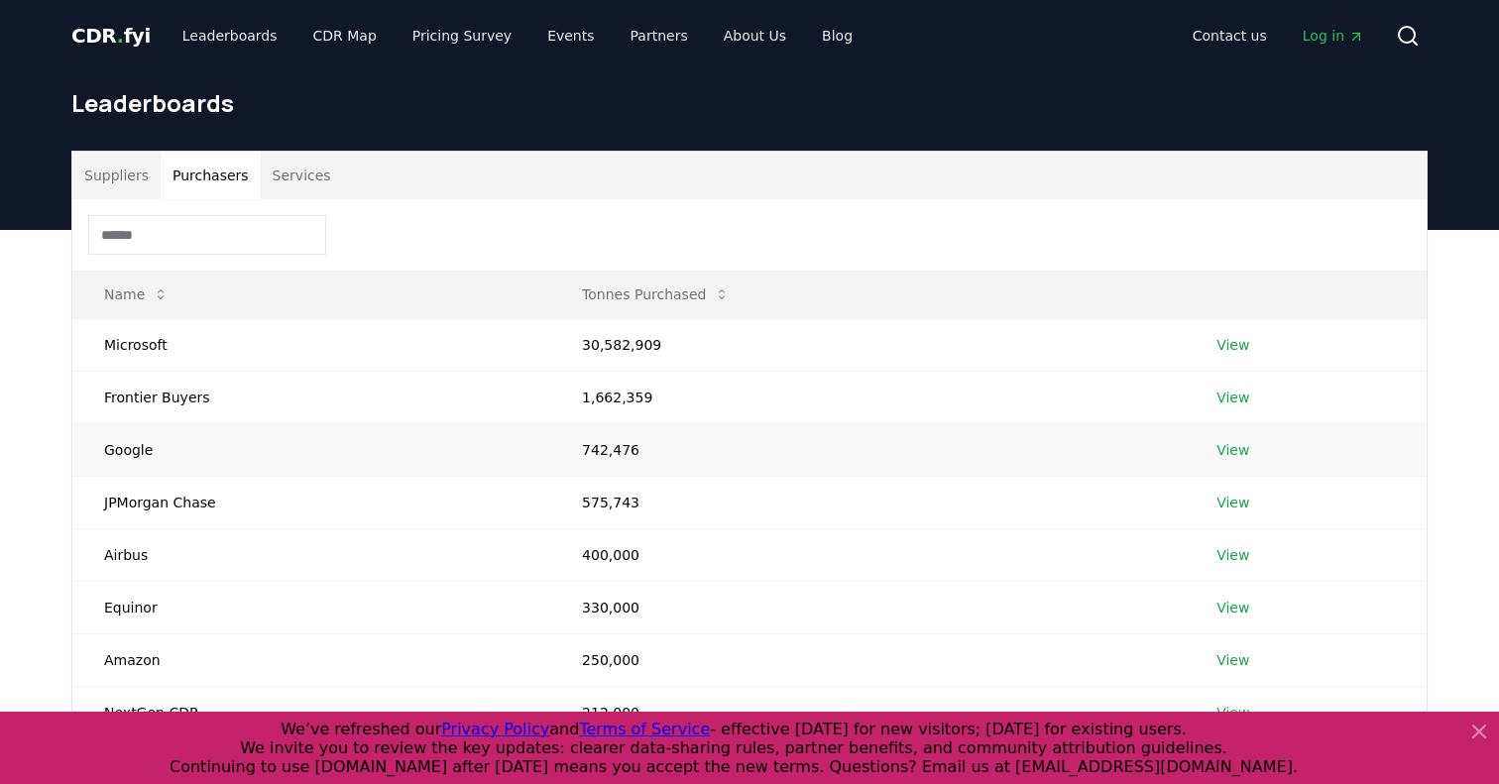
scroll to position [547, 0]
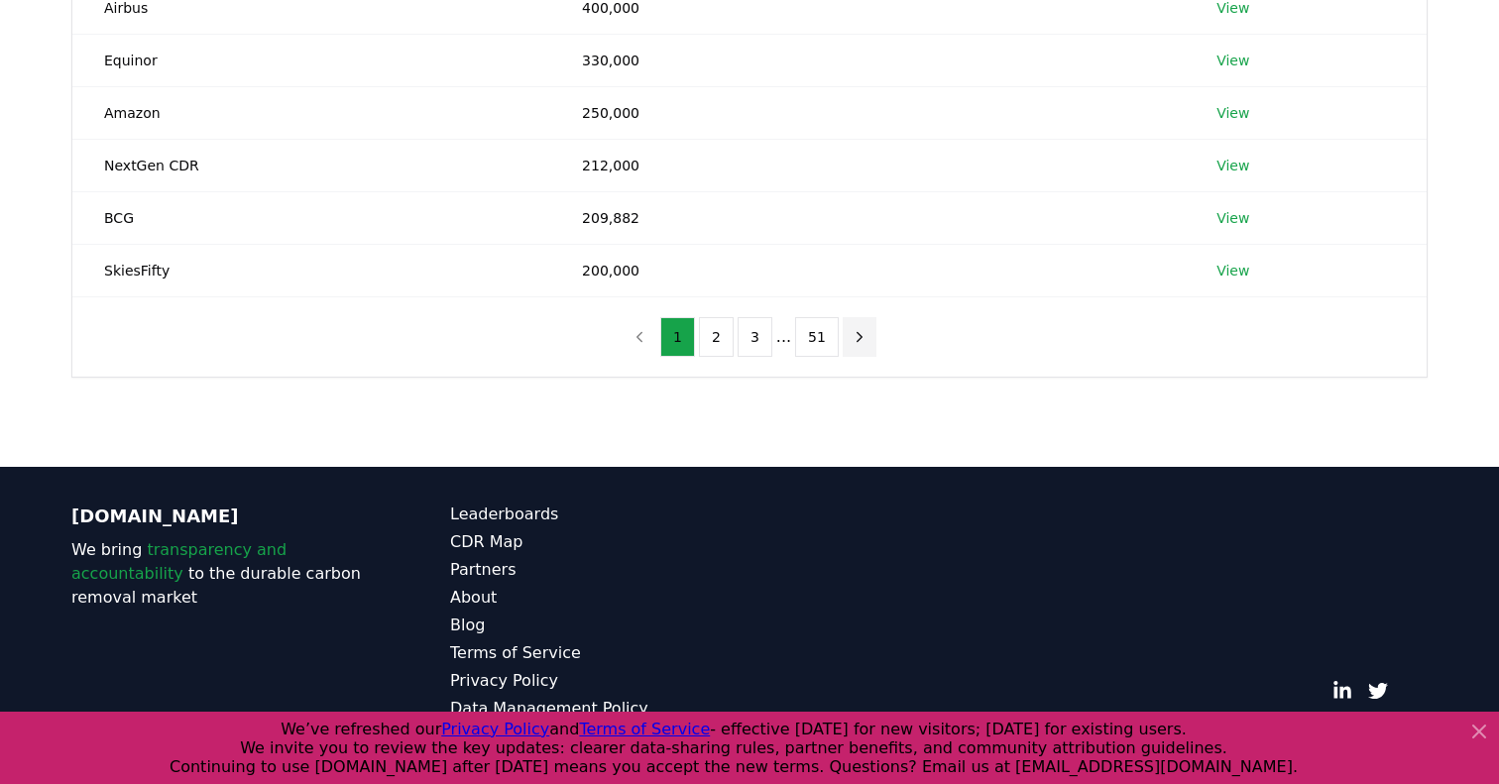
click at [851, 340] on icon "next page" at bounding box center [860, 337] width 18 height 18
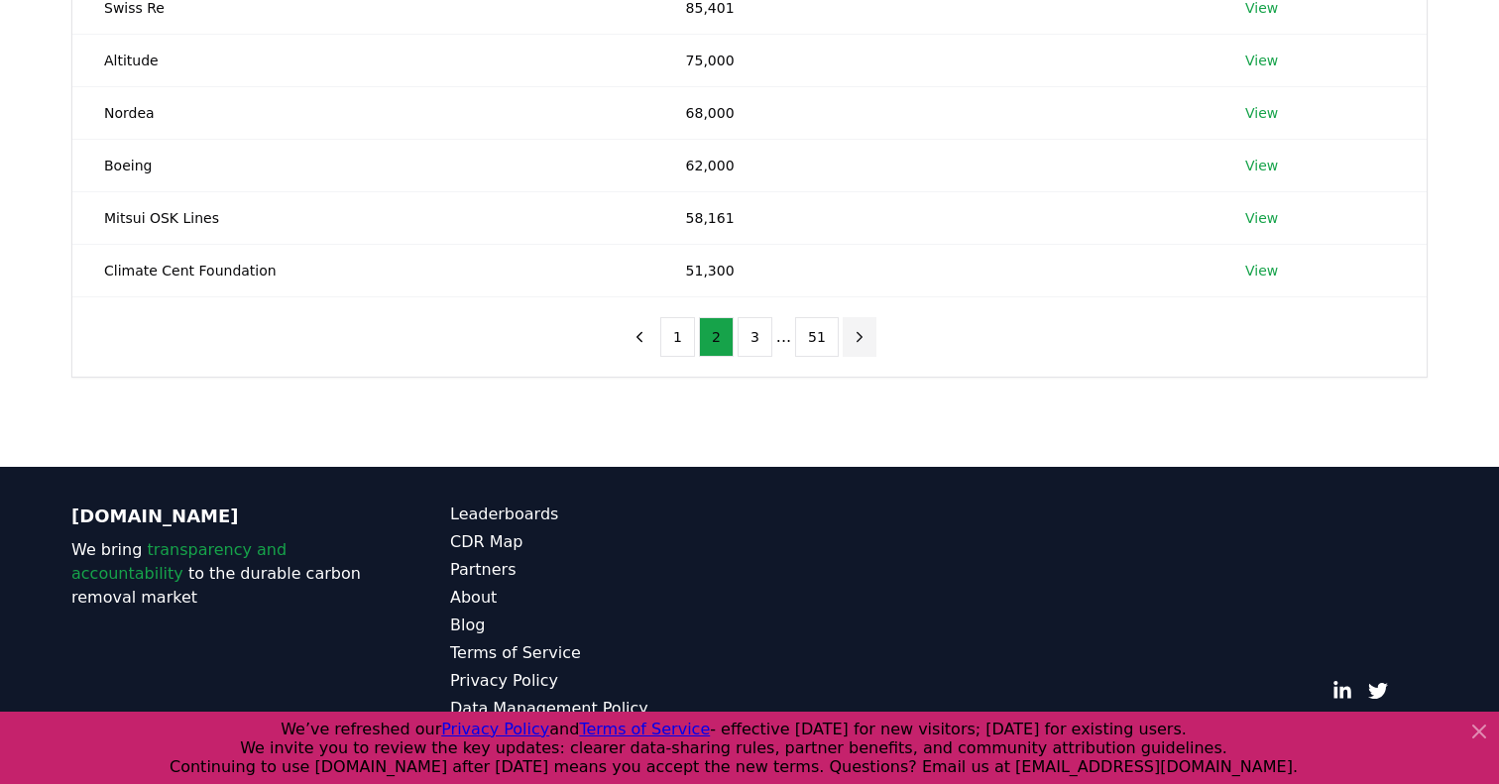
click at [851, 340] on icon "next page" at bounding box center [860, 337] width 18 height 18
click at [839, 340] on button "51" at bounding box center [817, 337] width 44 height 40
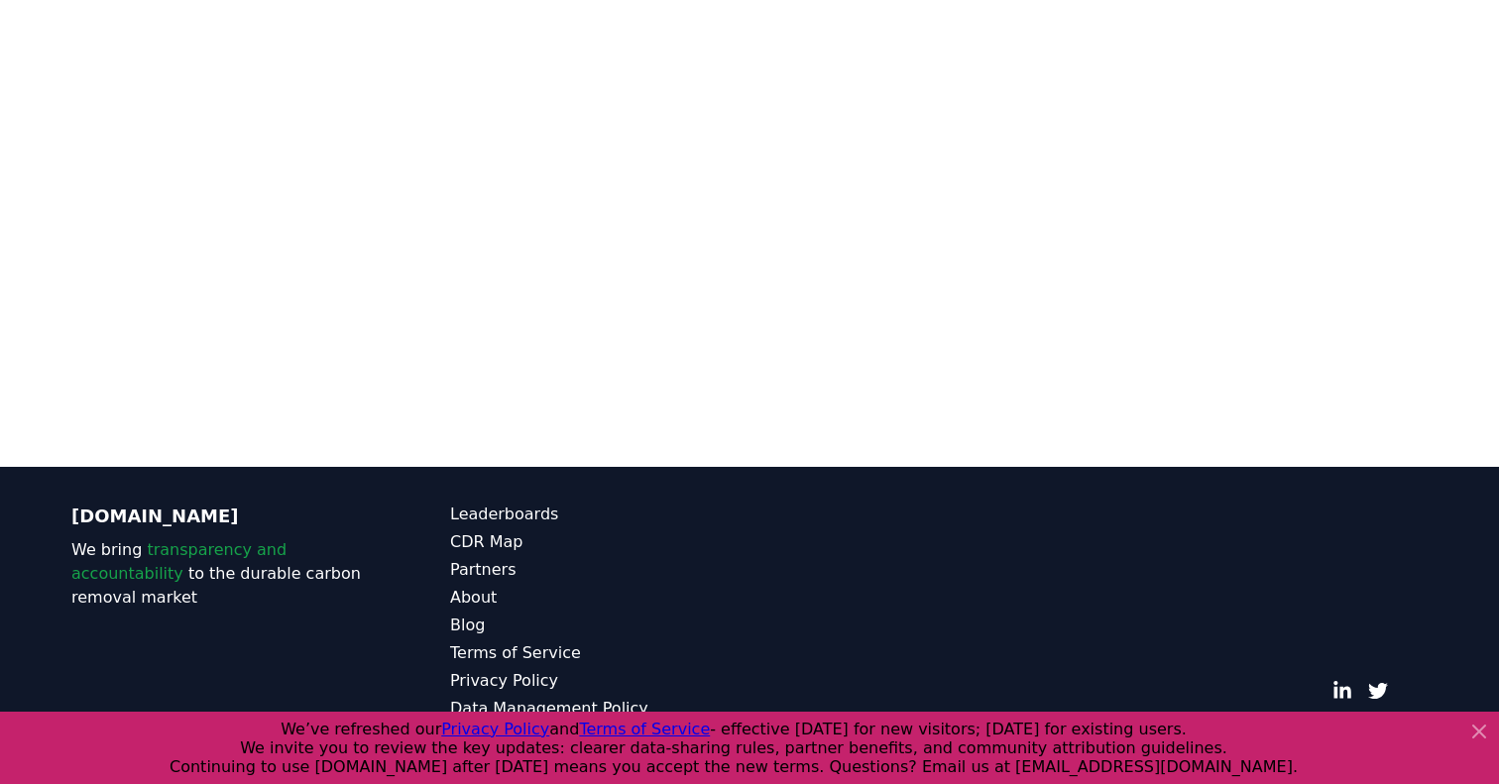
click at [847, 340] on main "Suppliers Purchasers Services Name Tonnes Purchased [PERSON_NAME] 0 View Thanks…" at bounding box center [749, 75] width 1499 height 784
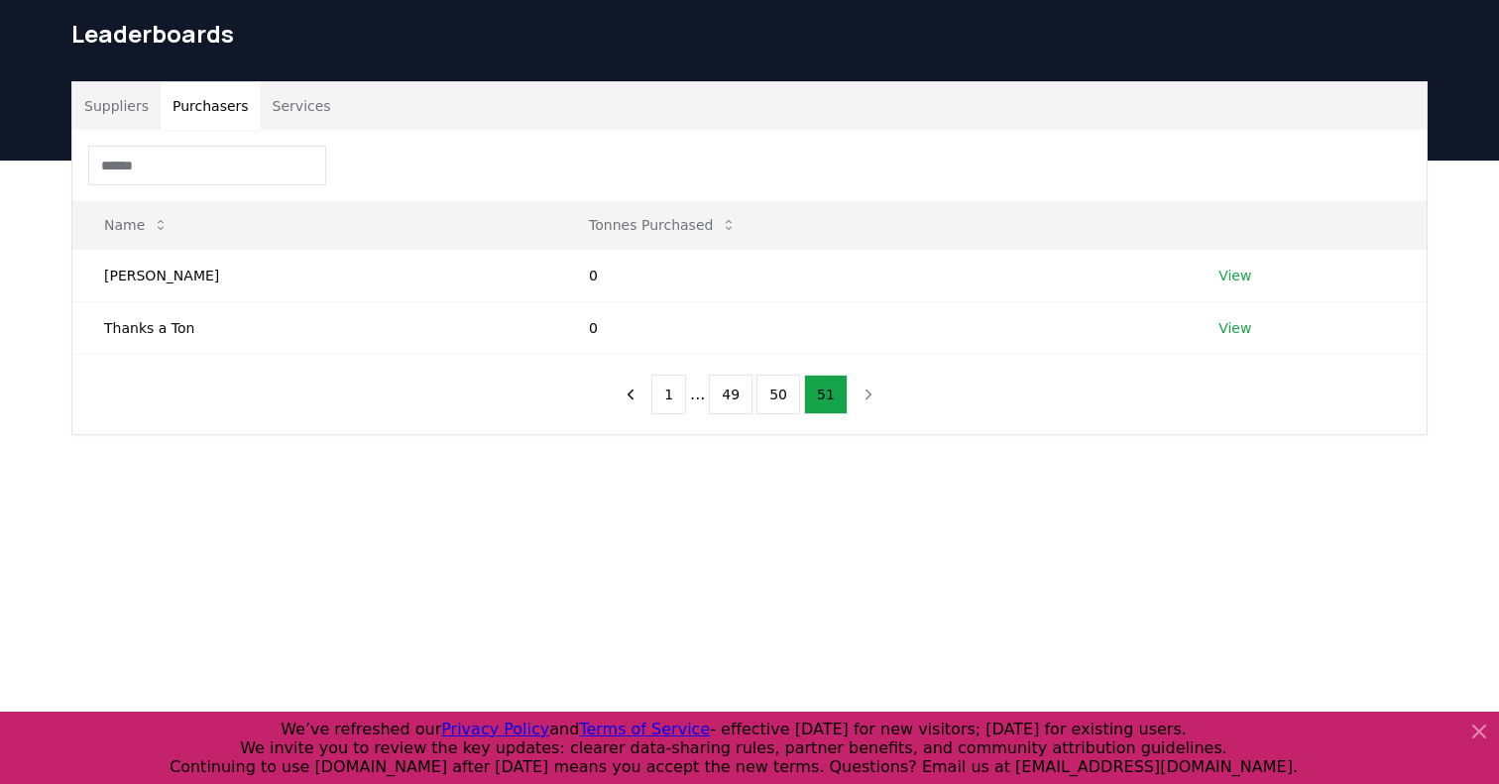
scroll to position [0, 0]
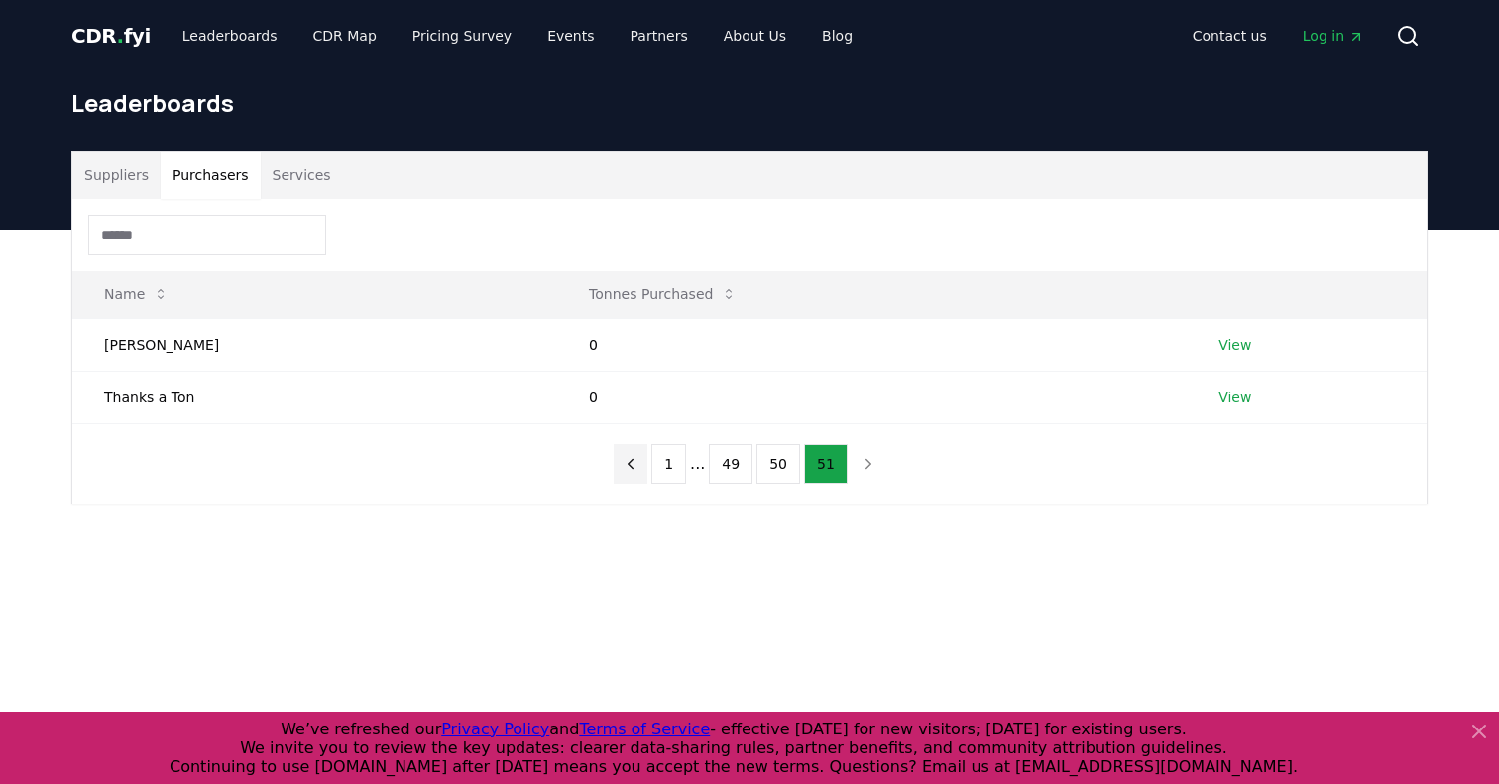
click at [639, 461] on icon "previous page" at bounding box center [631, 464] width 18 height 18
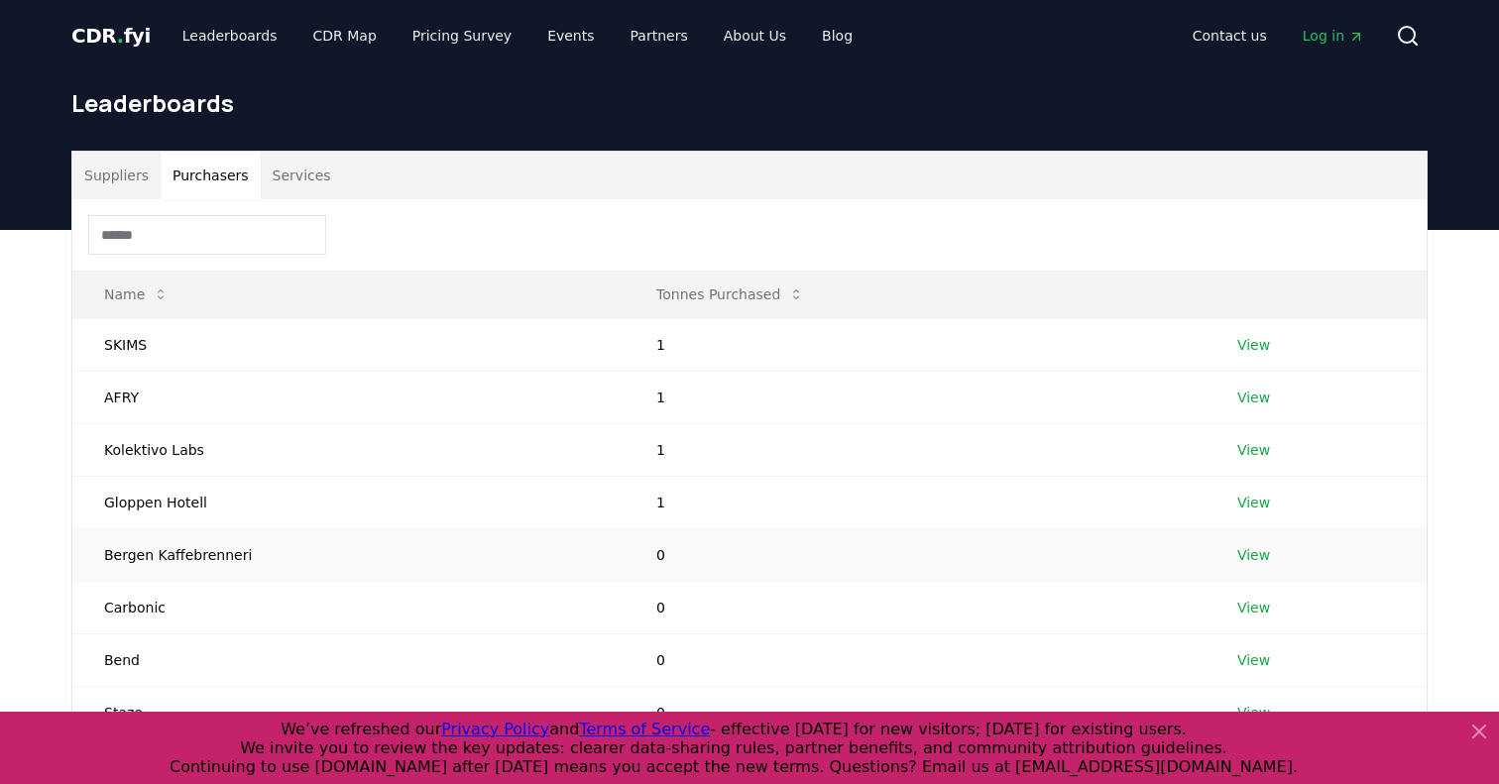
scroll to position [463, 0]
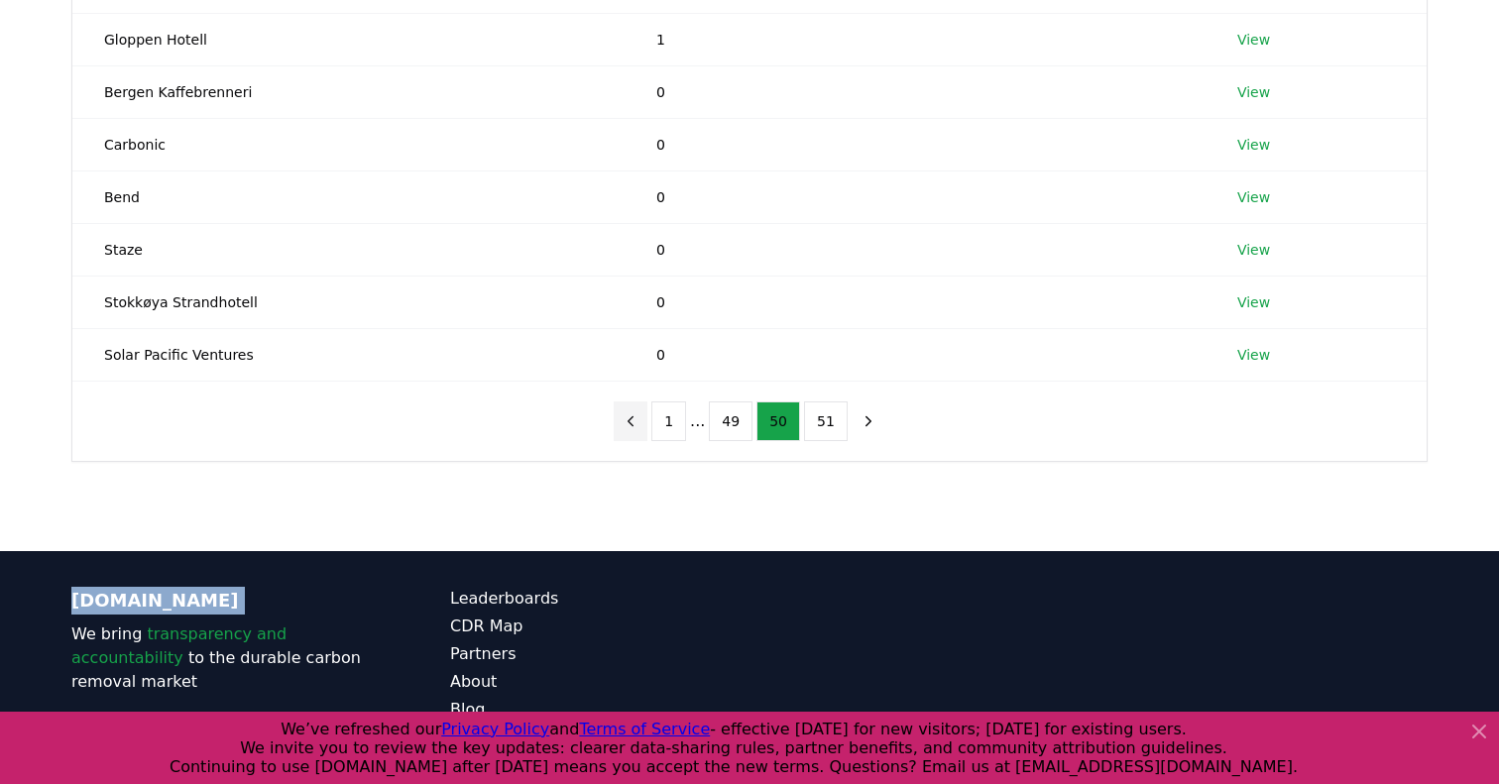
click at [634, 428] on icon "previous page" at bounding box center [631, 421] width 18 height 18
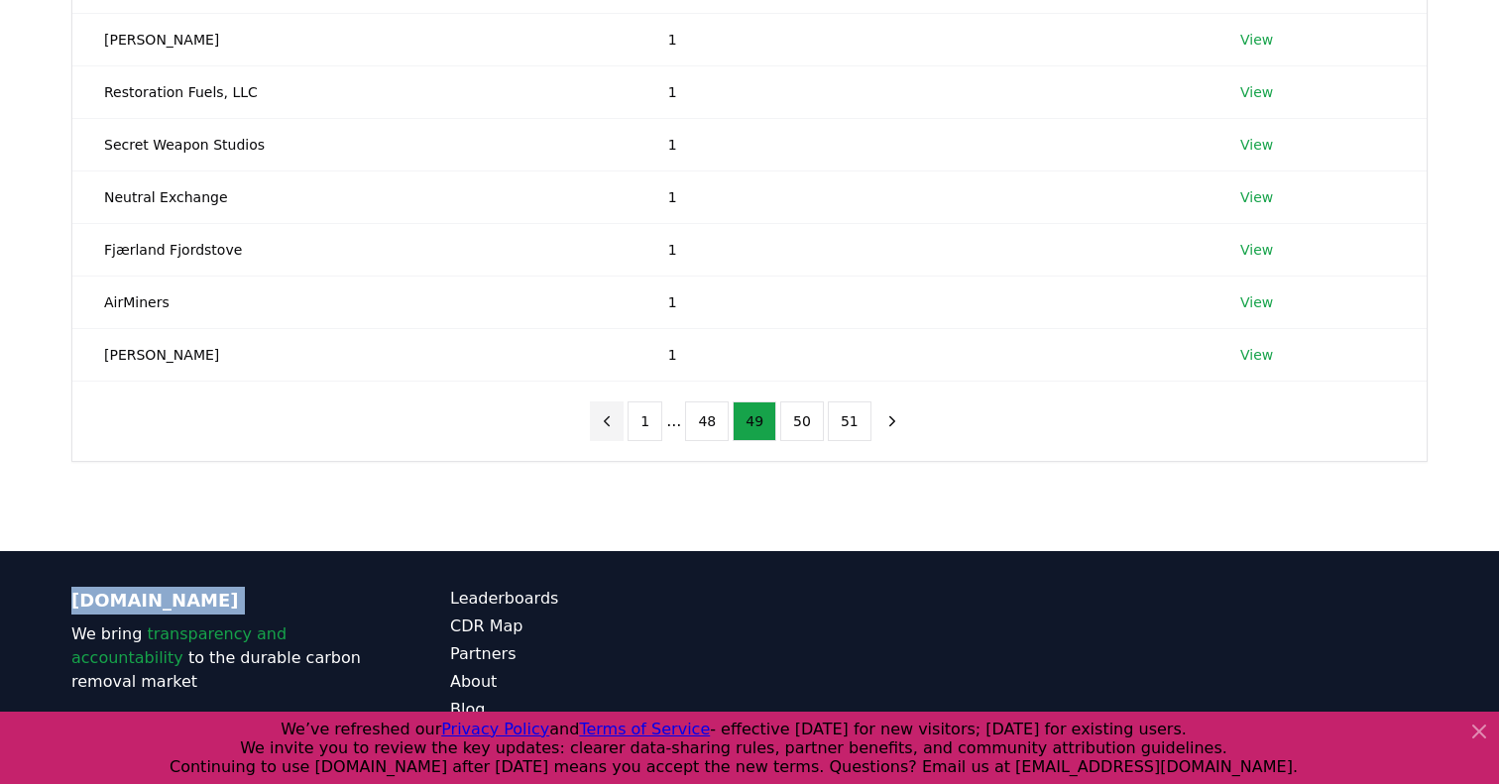
click at [616, 426] on icon "previous page" at bounding box center [607, 421] width 18 height 18
click at [616, 426] on button "previous page" at bounding box center [607, 422] width 34 height 40
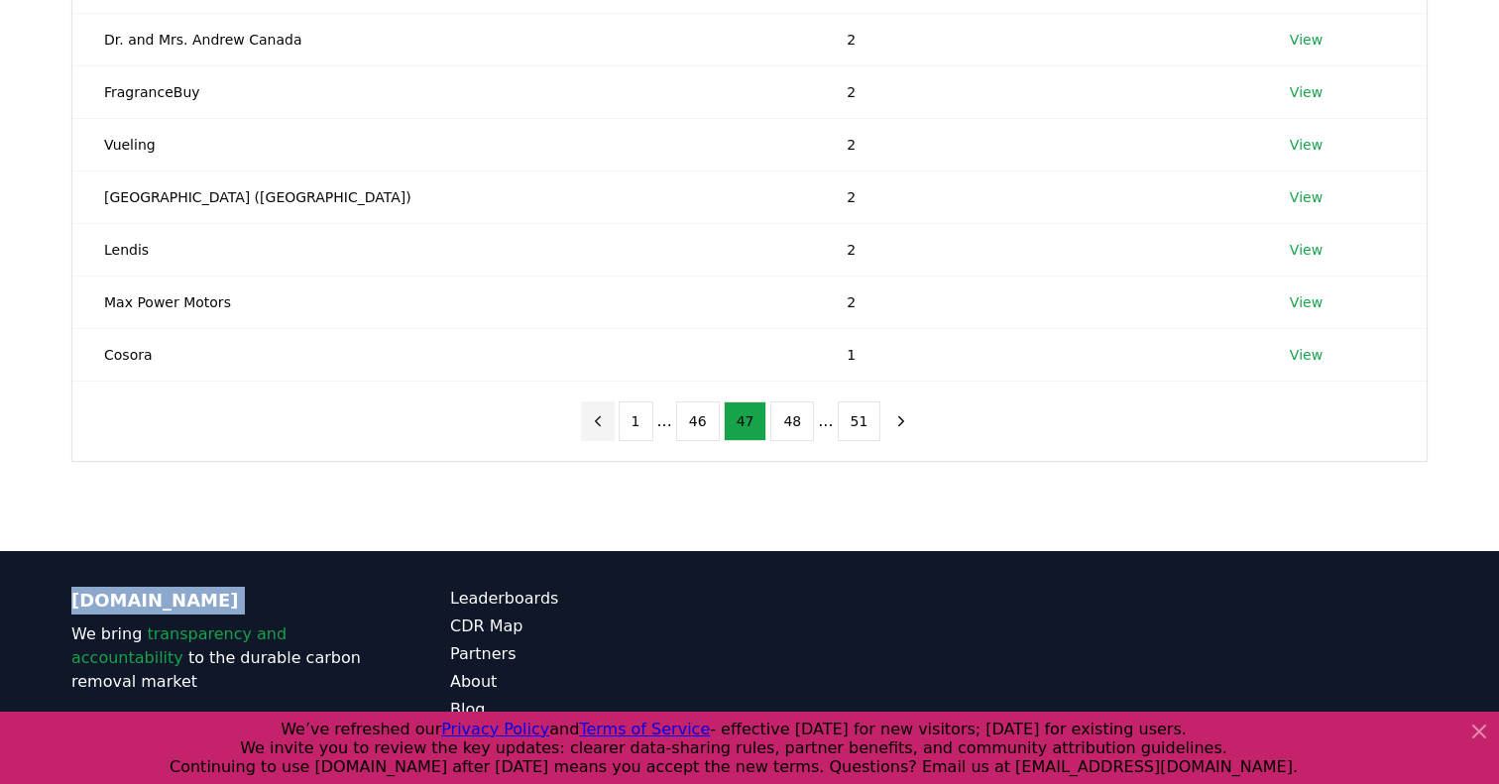
click at [596, 426] on icon "previous page" at bounding box center [598, 421] width 18 height 18
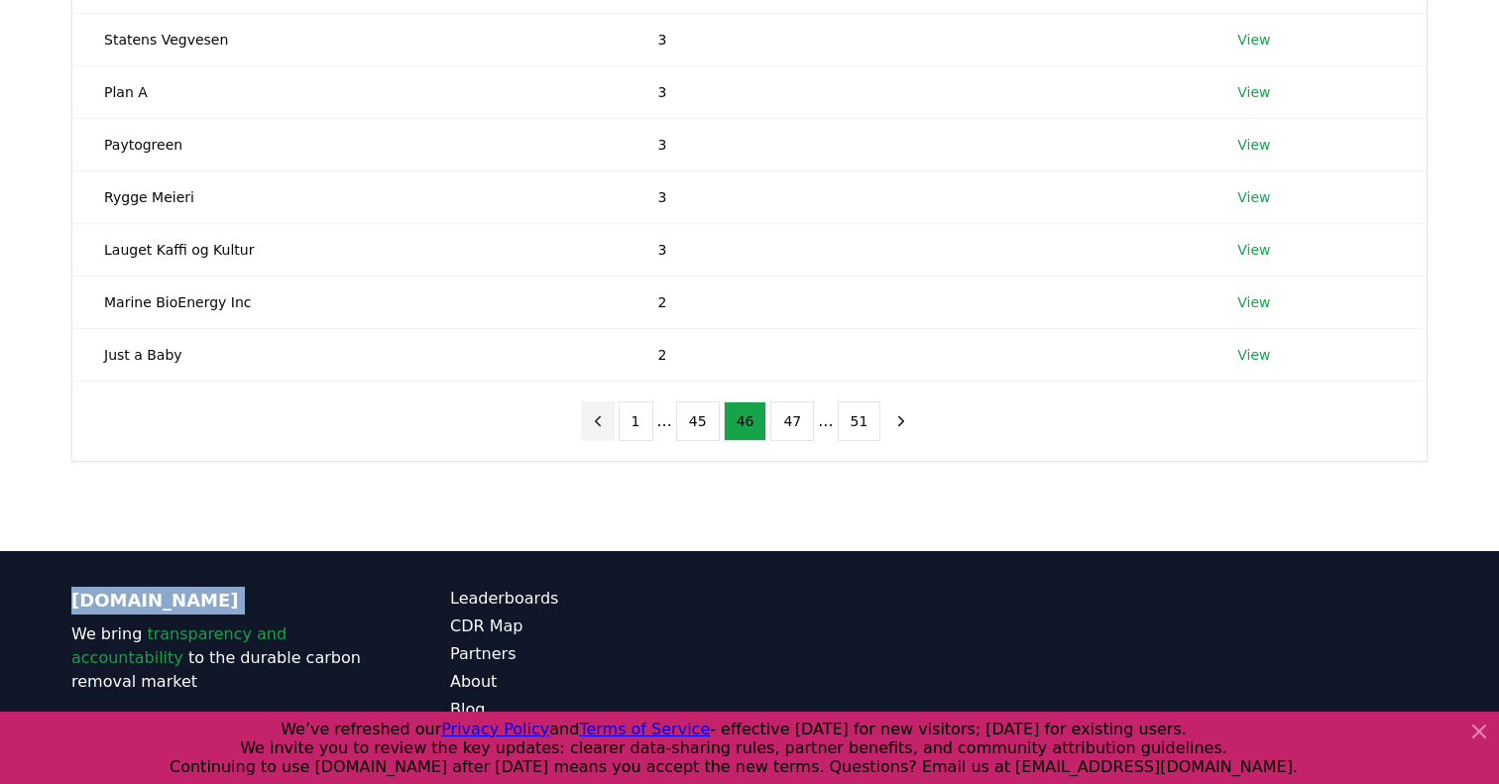
click at [596, 426] on icon "previous page" at bounding box center [598, 421] width 18 height 18
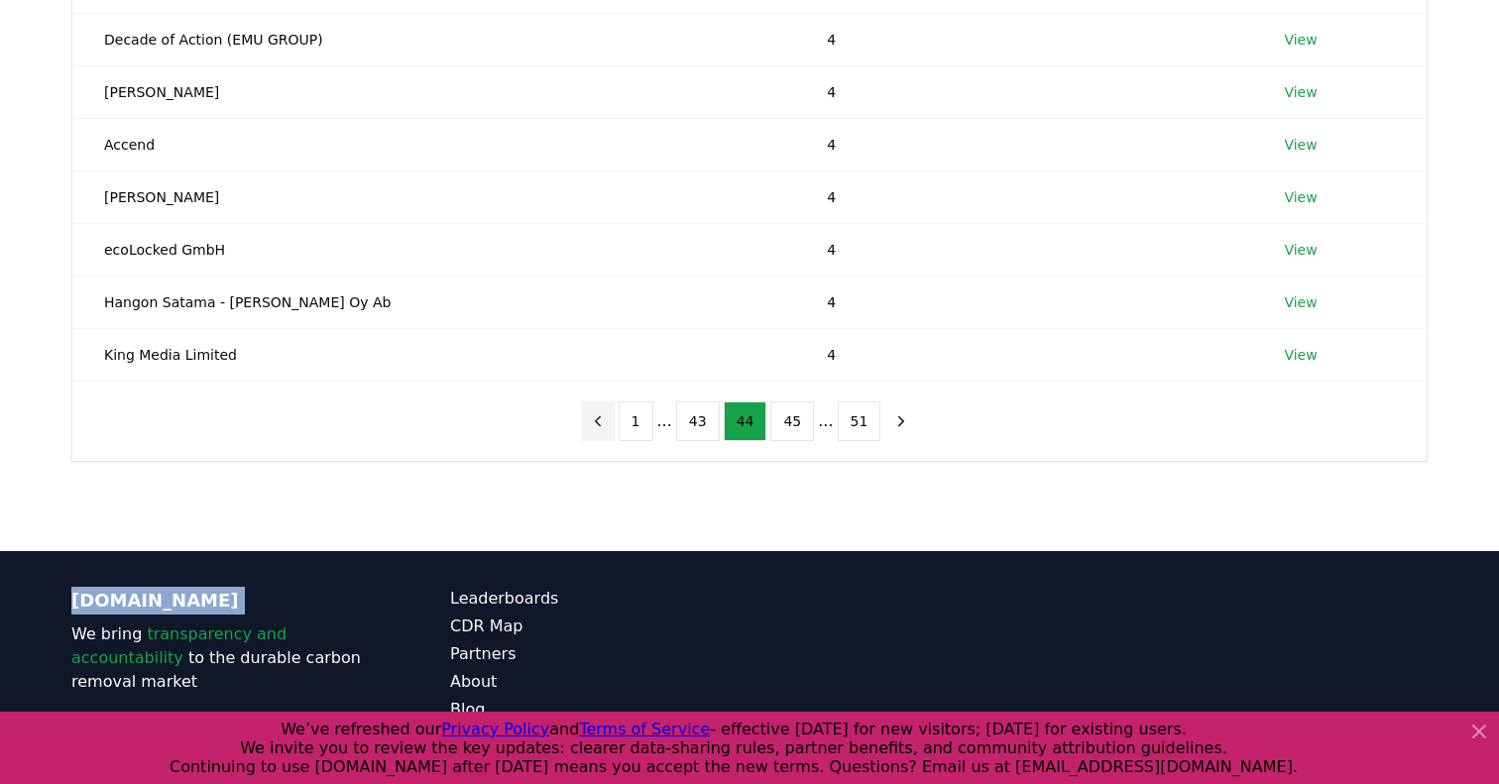
click at [596, 426] on icon "previous page" at bounding box center [598, 421] width 18 height 18
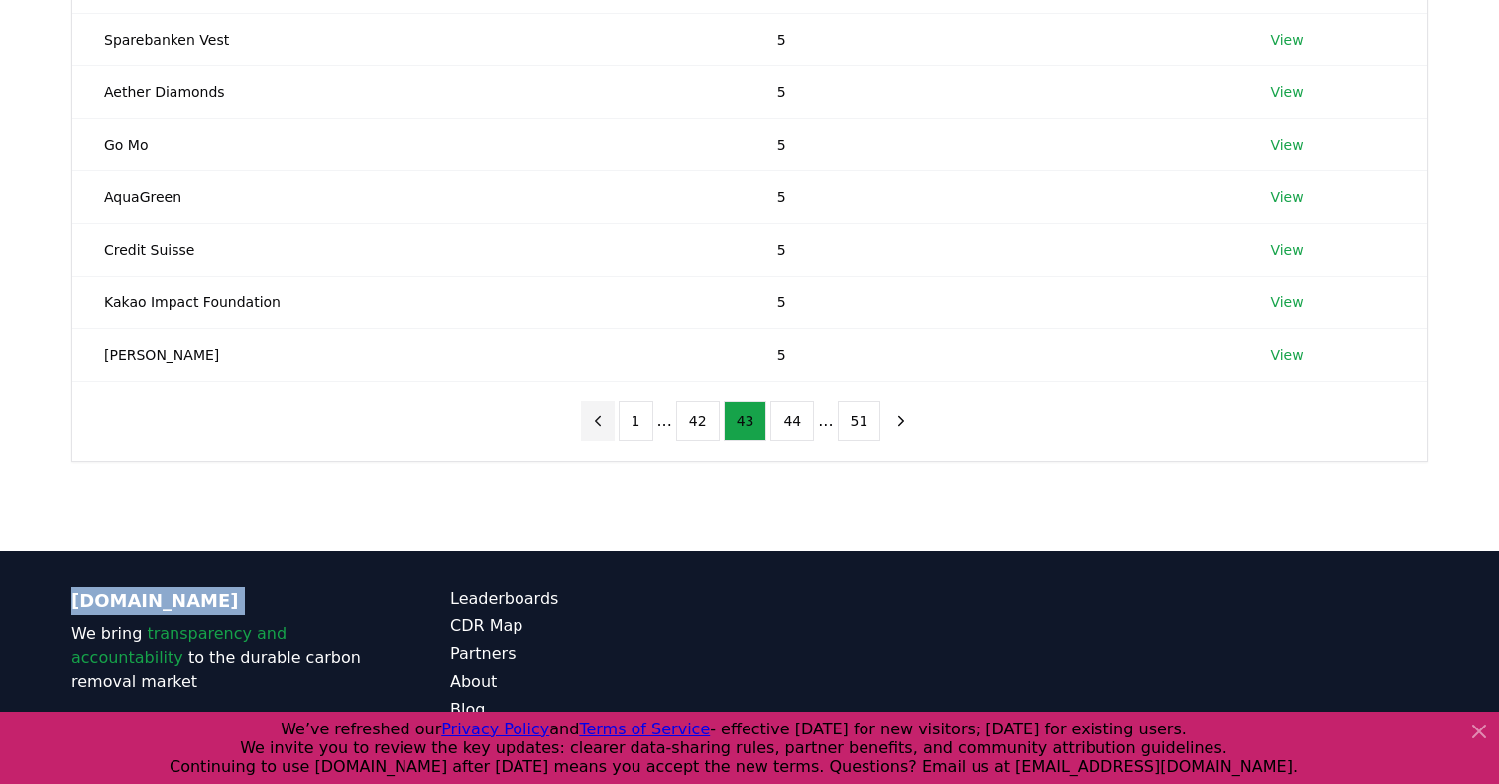
click at [596, 426] on icon "previous page" at bounding box center [598, 421] width 18 height 18
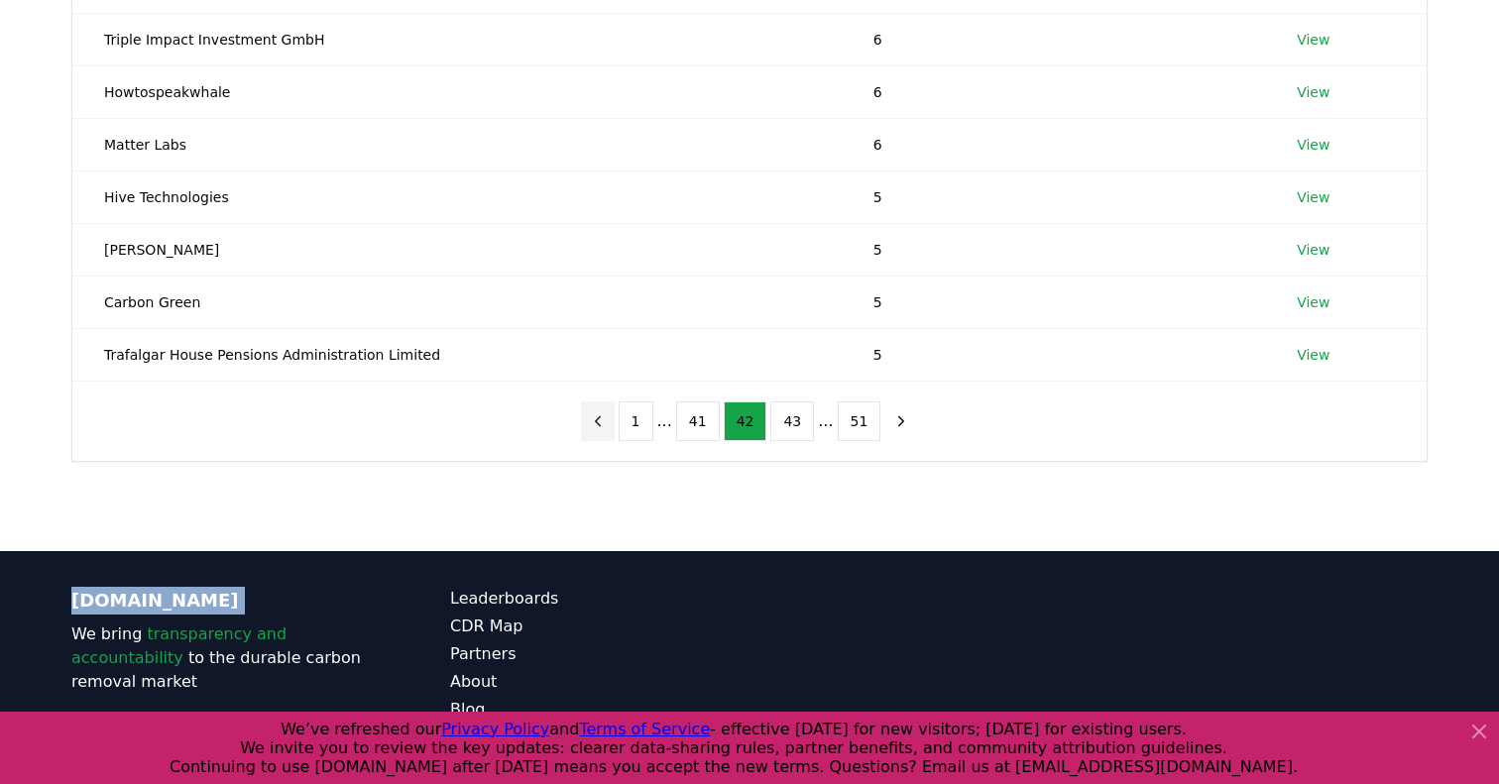
click at [596, 426] on icon "previous page" at bounding box center [598, 421] width 18 height 18
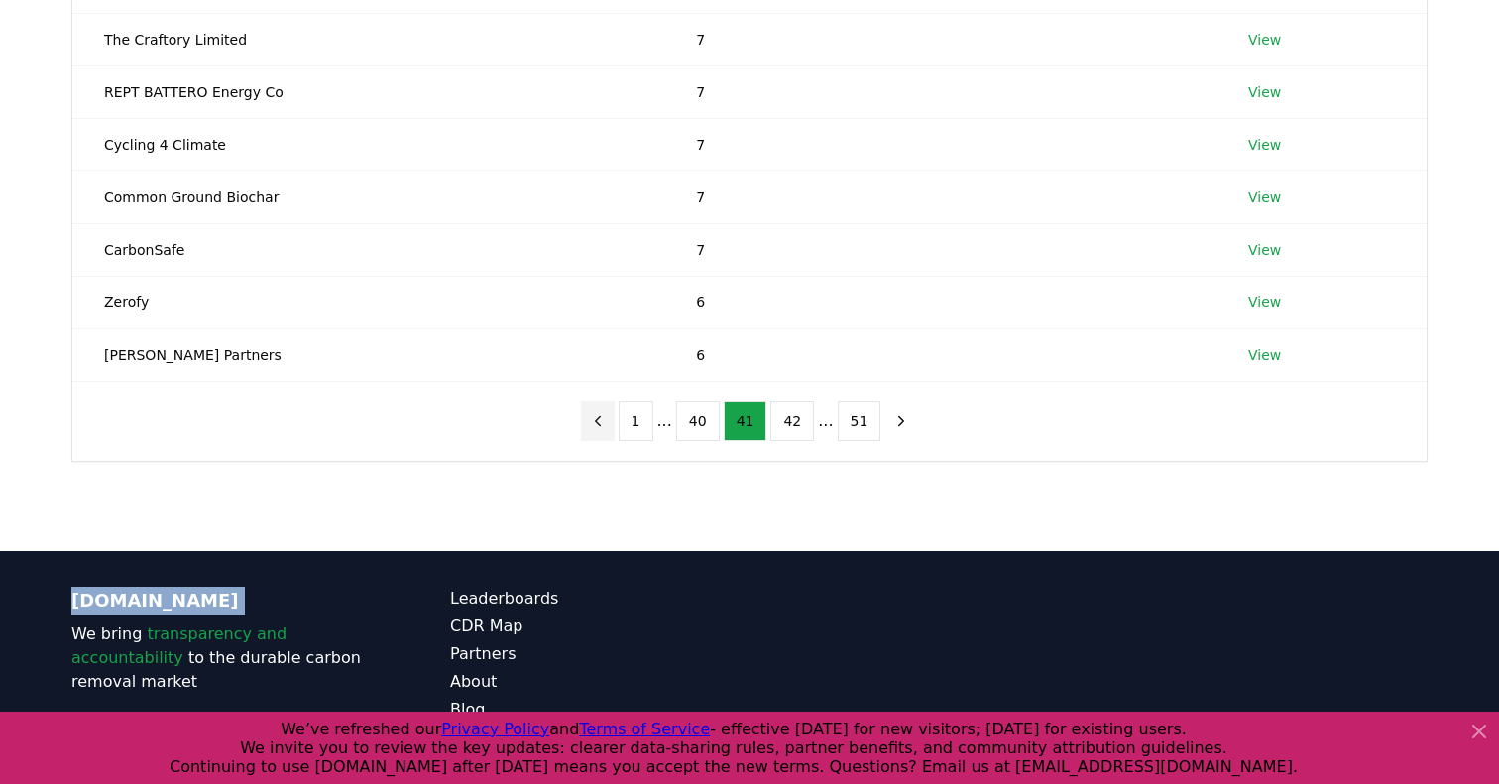
click at [596, 426] on icon "previous page" at bounding box center [598, 421] width 18 height 18
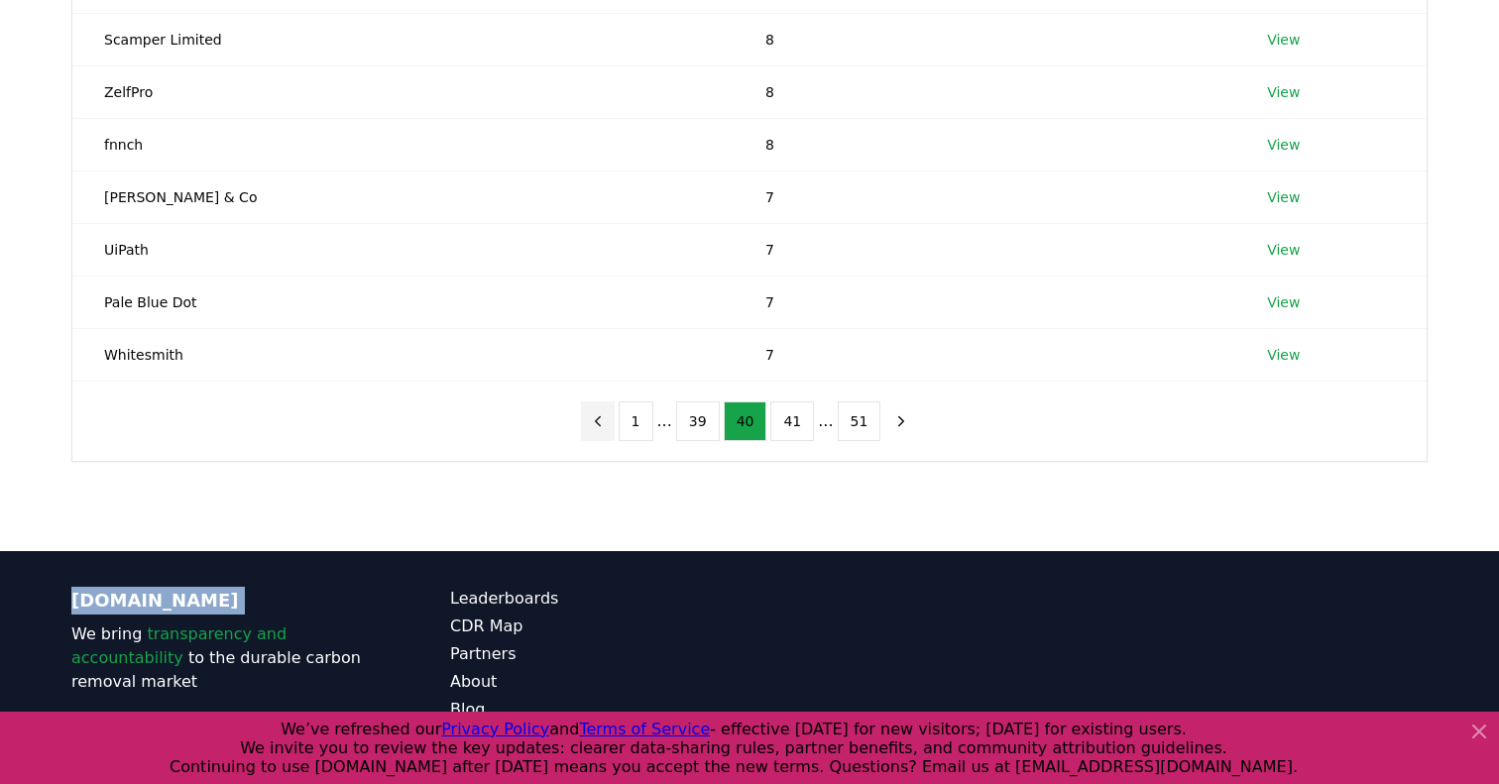
click at [596, 426] on icon "previous page" at bounding box center [598, 421] width 18 height 18
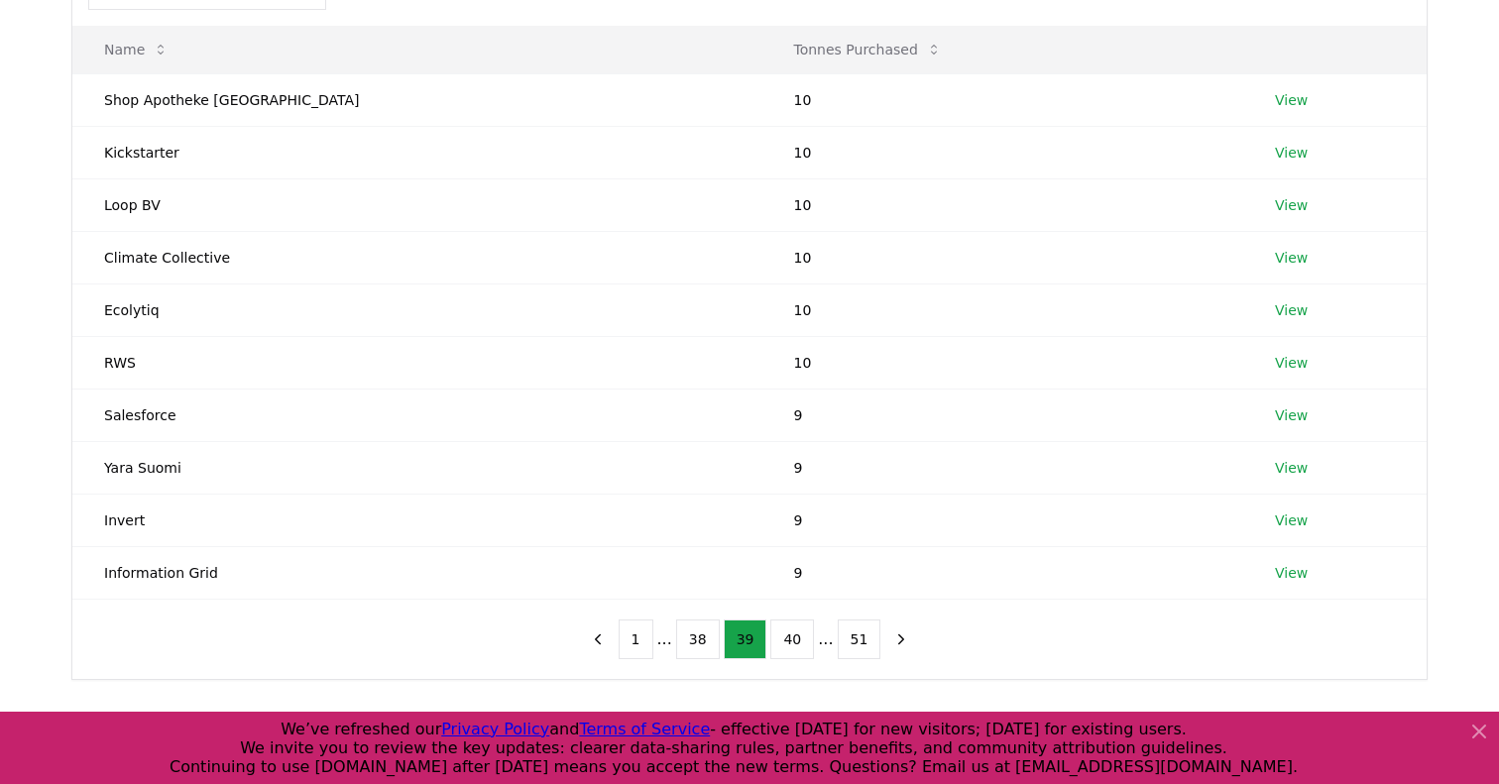
scroll to position [251, 0]
